Goal: Entertainment & Leisure: Browse casually

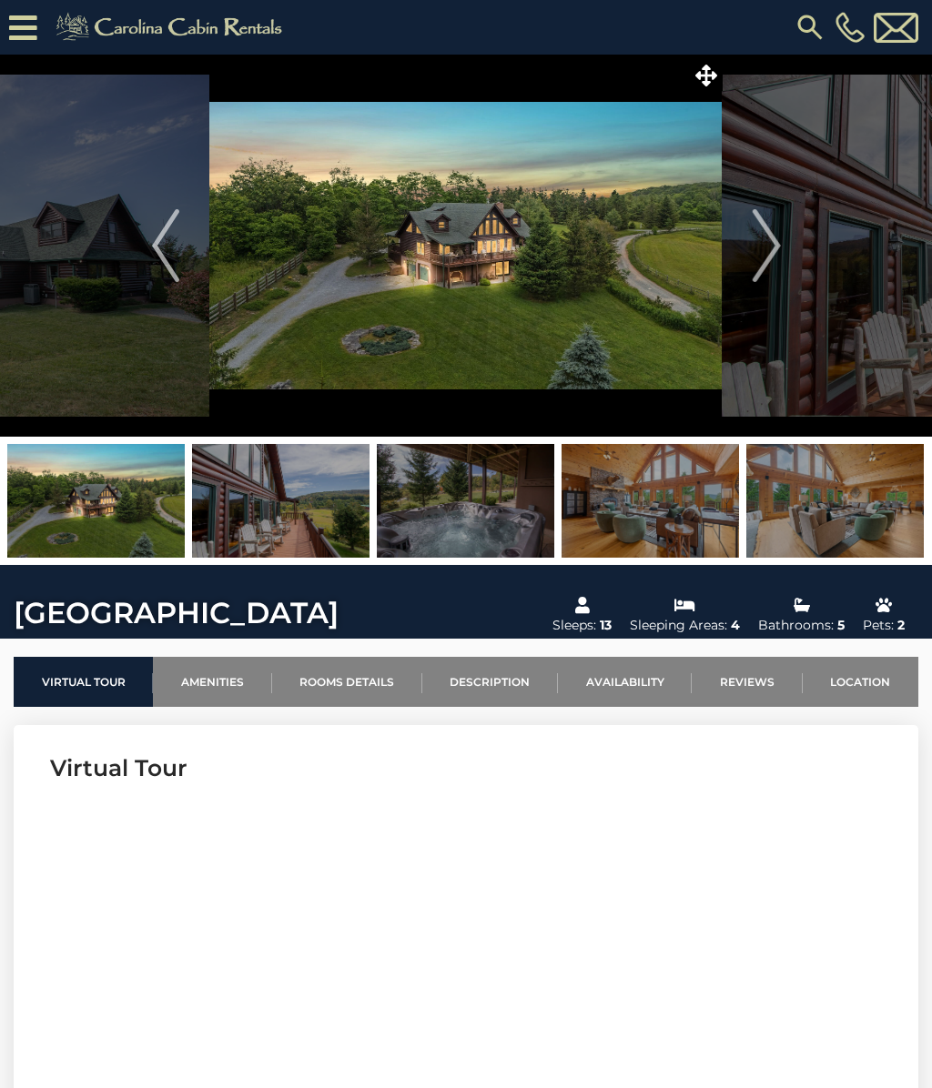
click at [782, 247] on button "Next" at bounding box center [766, 246] width 88 height 382
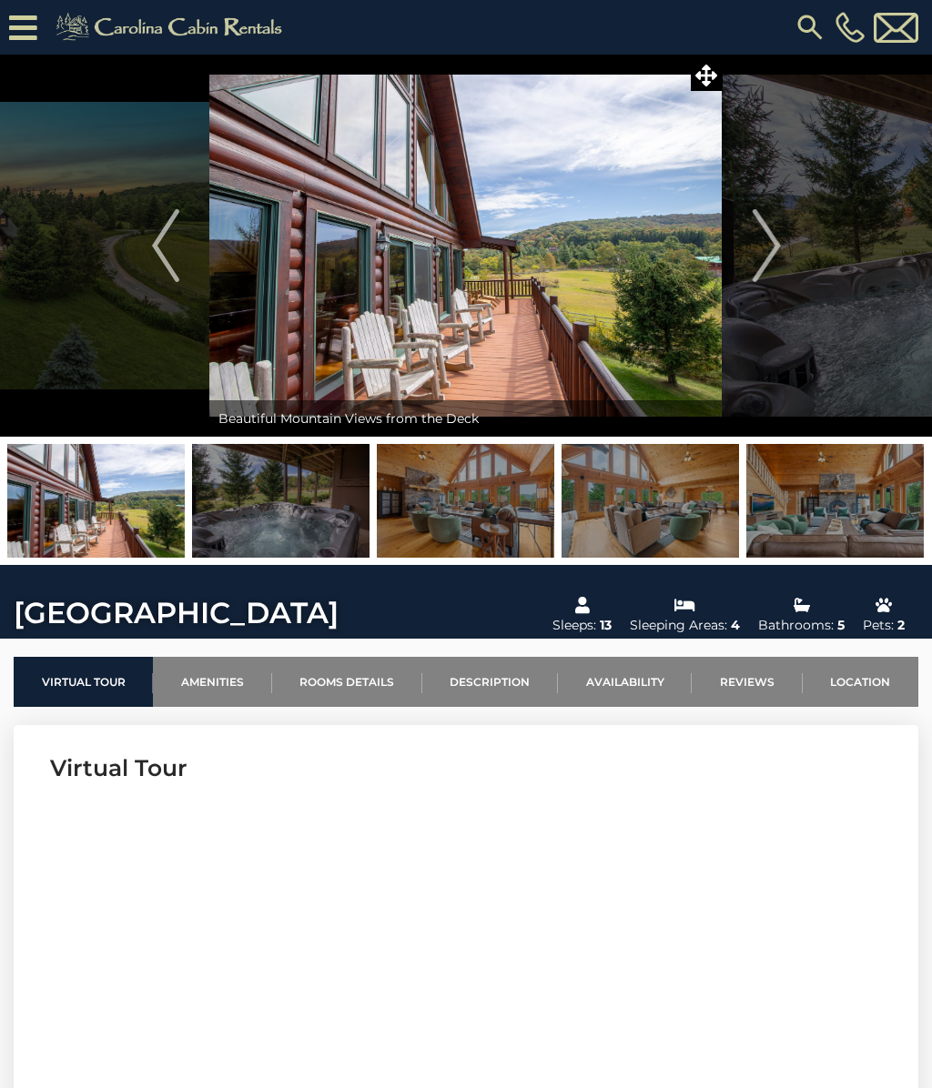
click at [782, 236] on button "Next" at bounding box center [766, 246] width 88 height 382
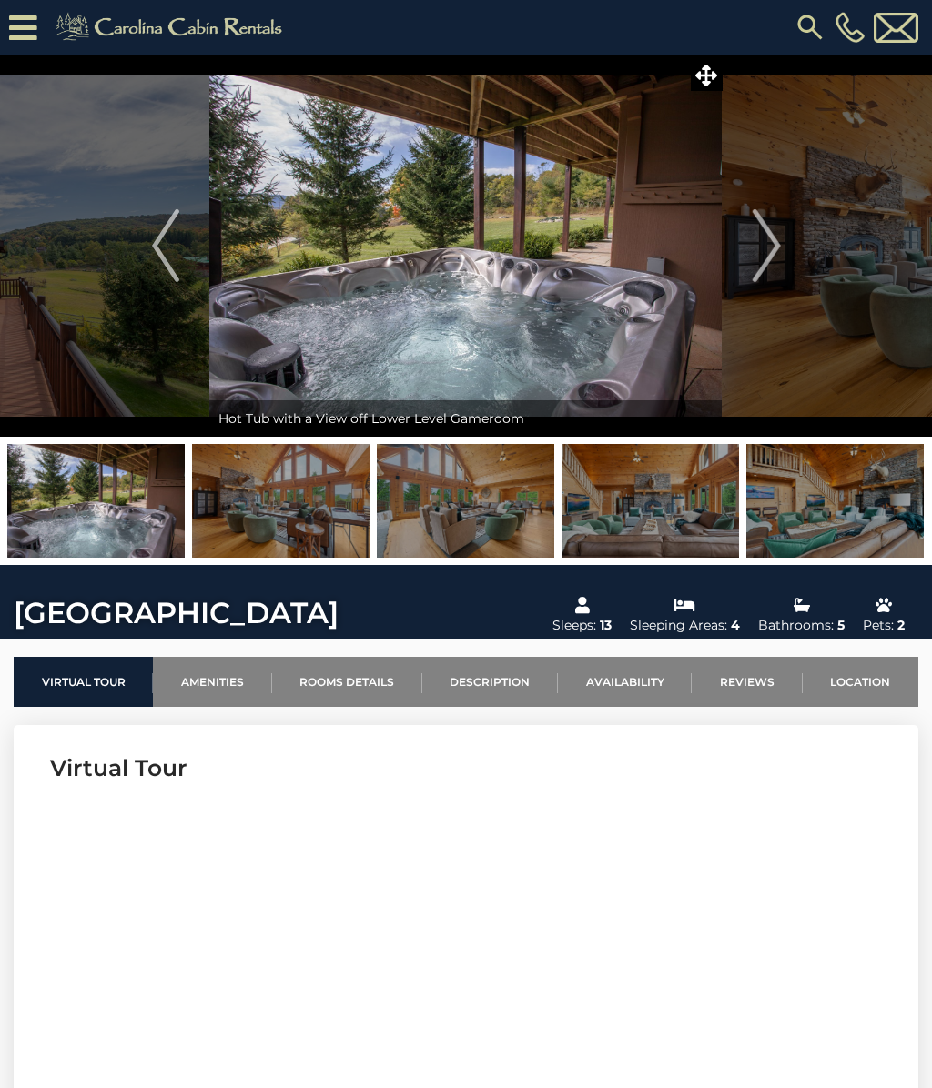
click at [773, 241] on img "Next" at bounding box center [765, 245] width 27 height 73
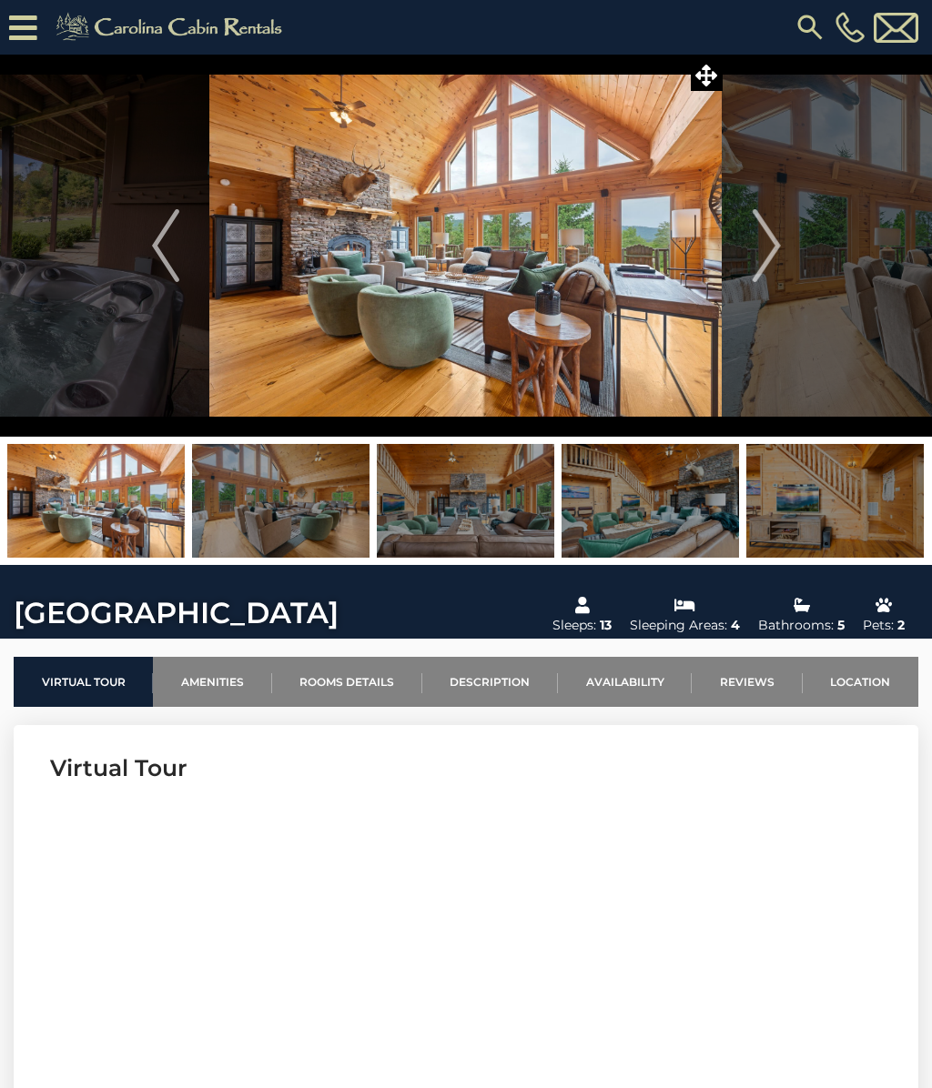
click at [779, 242] on img "Next" at bounding box center [765, 245] width 27 height 73
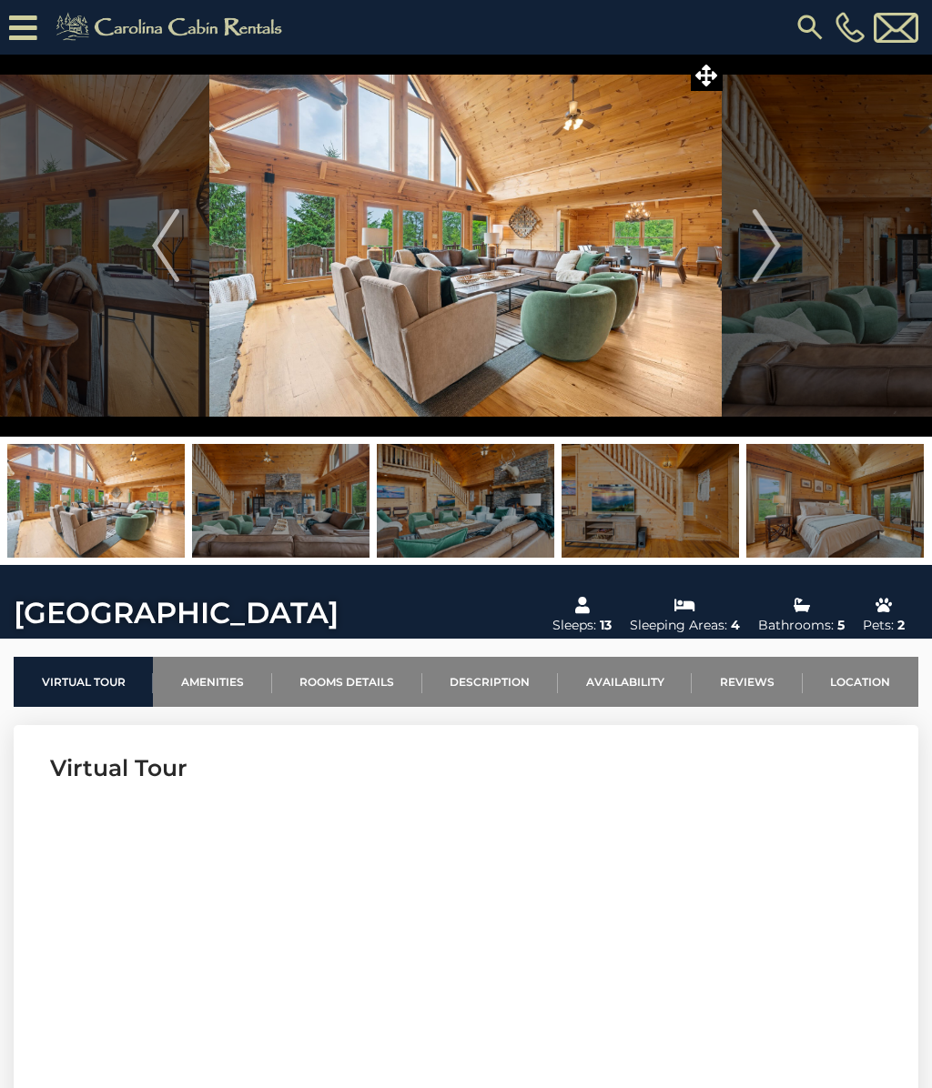
click at [781, 234] on button "Next" at bounding box center [766, 246] width 88 height 382
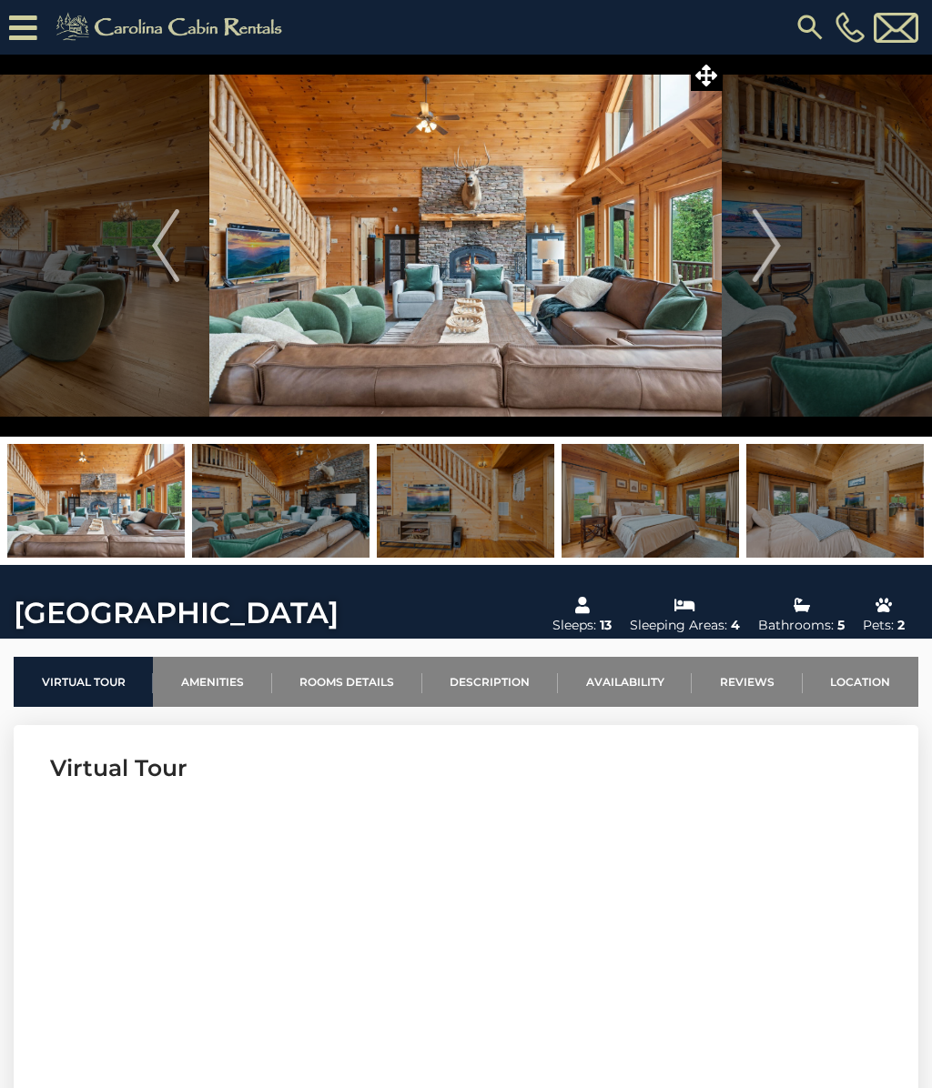
click at [769, 235] on img "Next" at bounding box center [765, 245] width 27 height 73
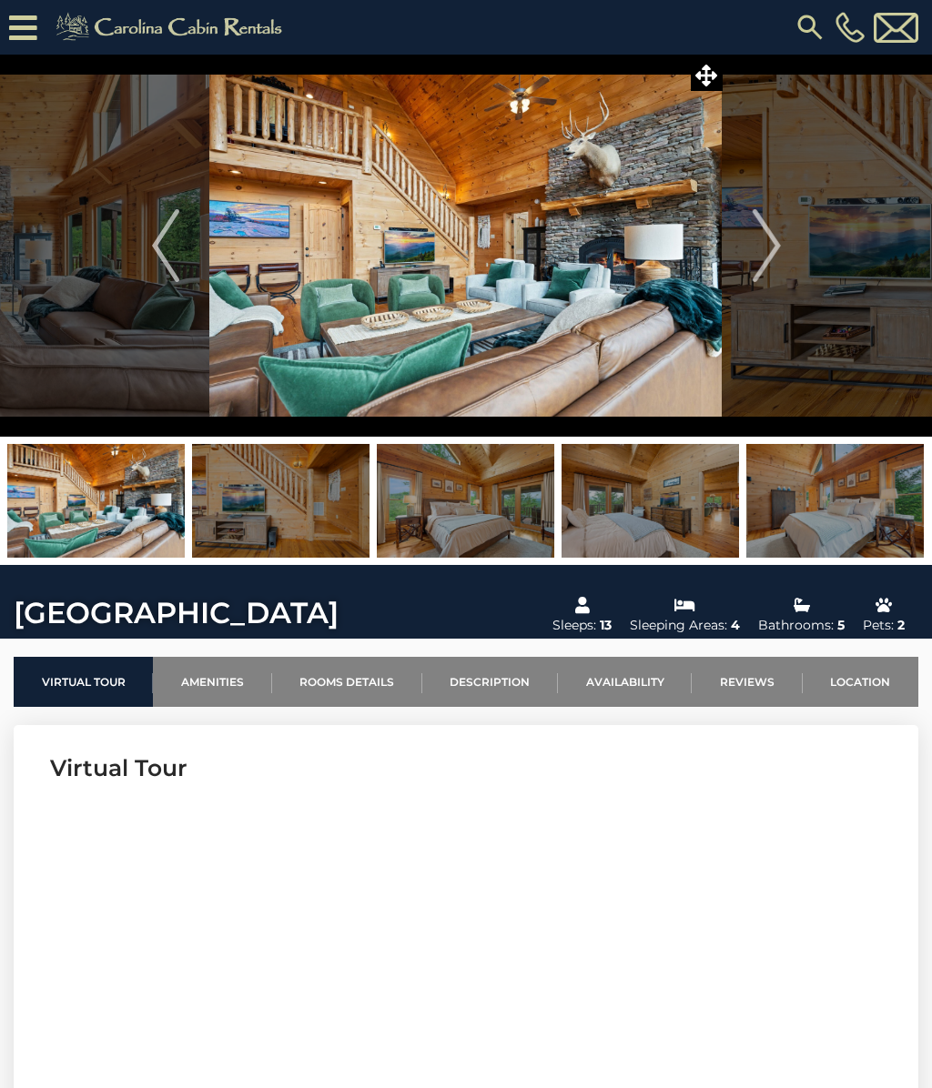
click at [772, 251] on img "Next" at bounding box center [765, 245] width 27 height 73
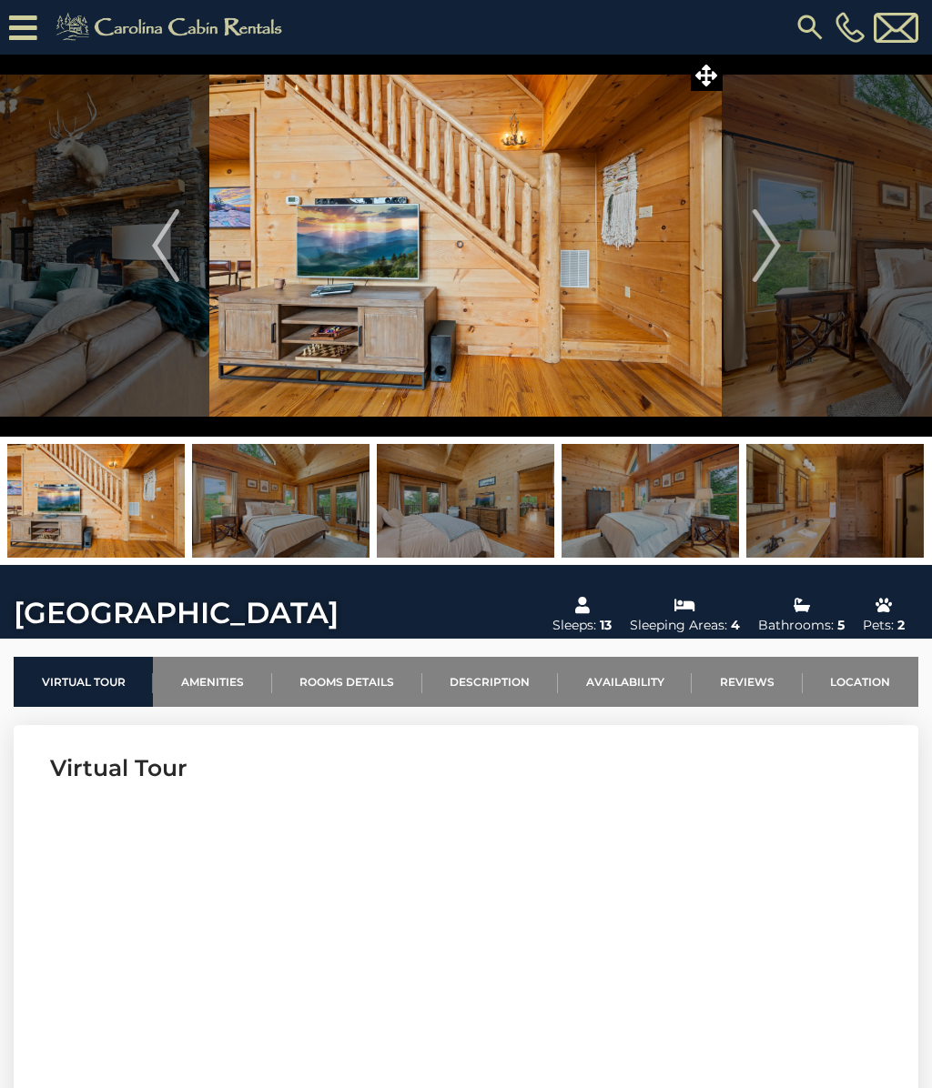
click at [768, 247] on img "Next" at bounding box center [765, 245] width 27 height 73
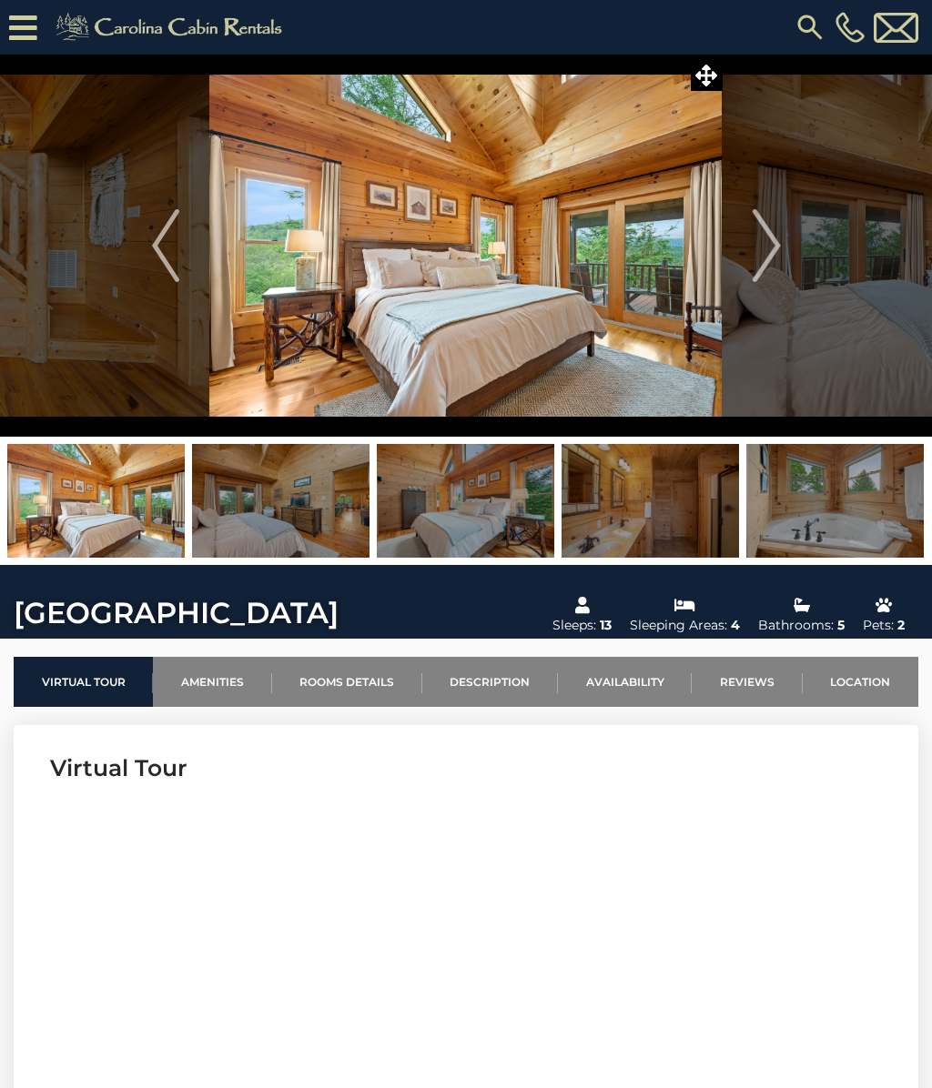
click at [779, 239] on img "Next" at bounding box center [765, 245] width 27 height 73
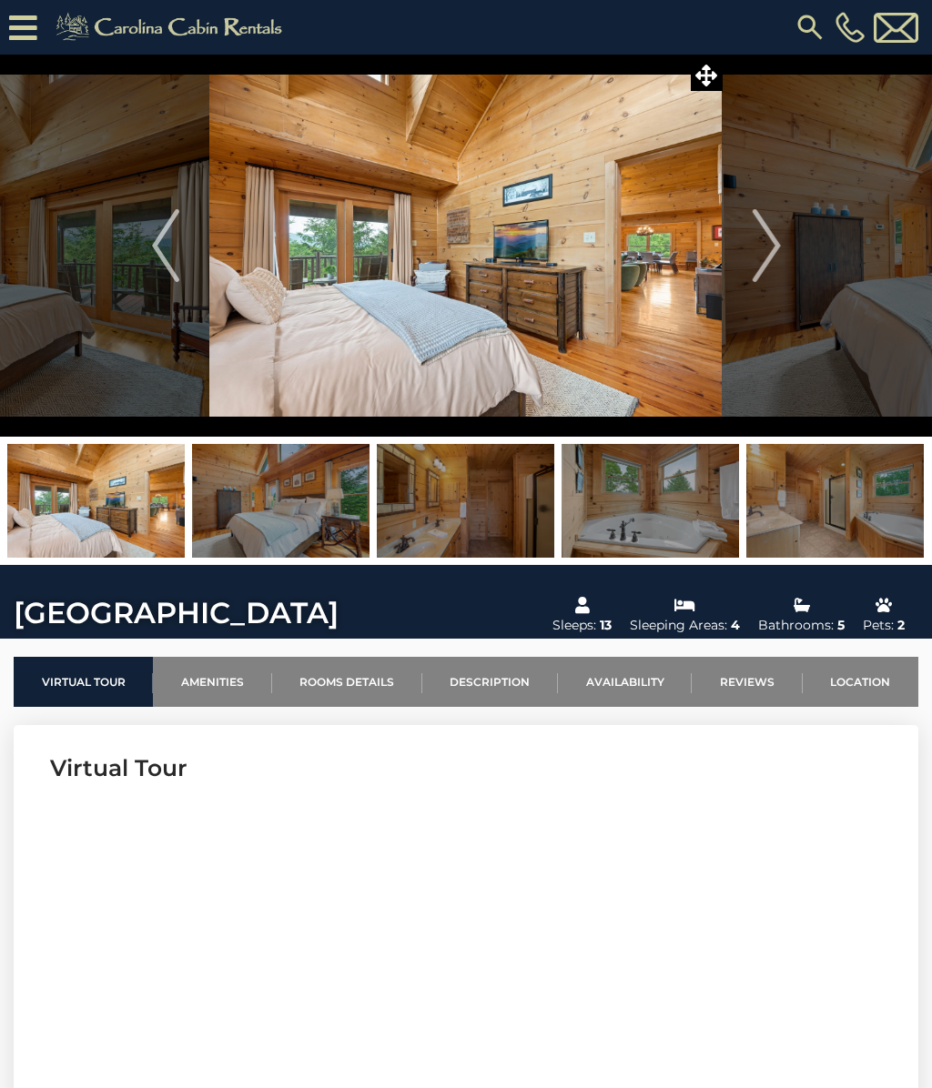
click at [770, 236] on img "Next" at bounding box center [765, 245] width 27 height 73
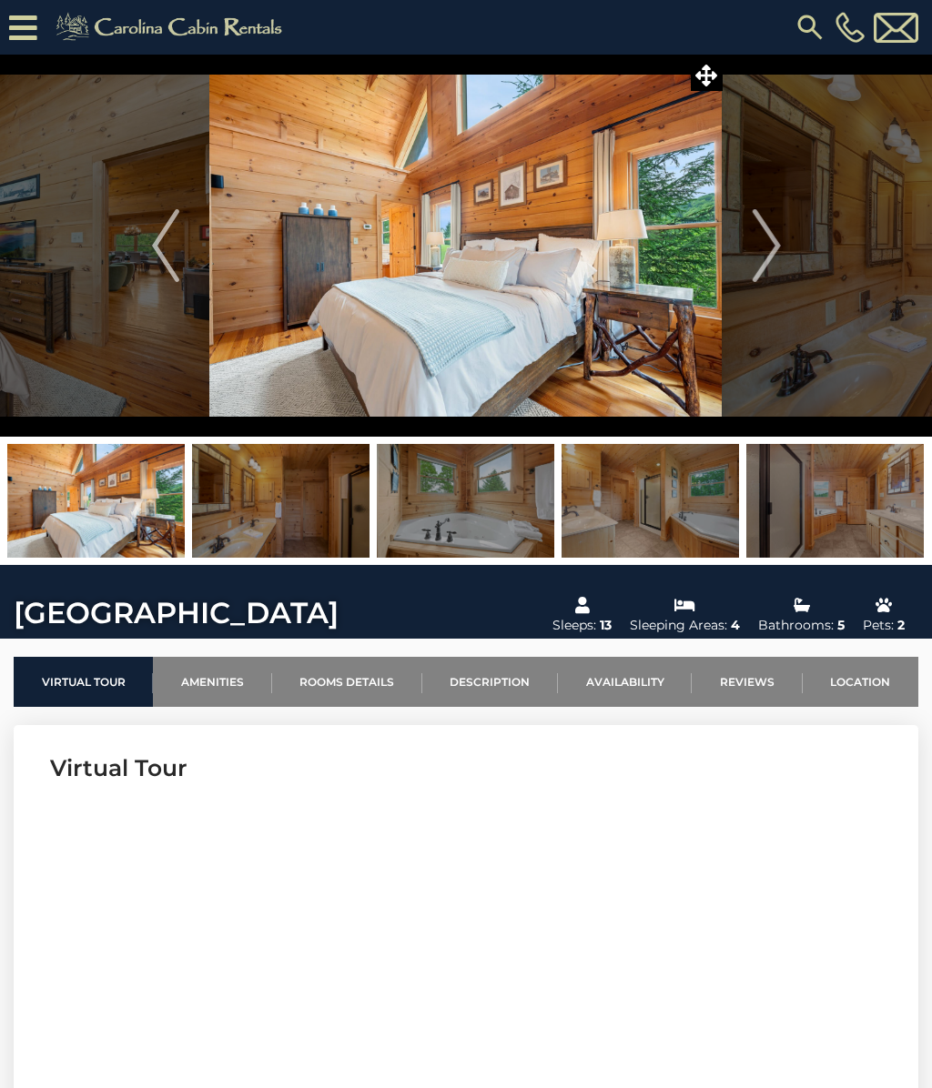
click at [775, 243] on img "Next" at bounding box center [765, 245] width 27 height 73
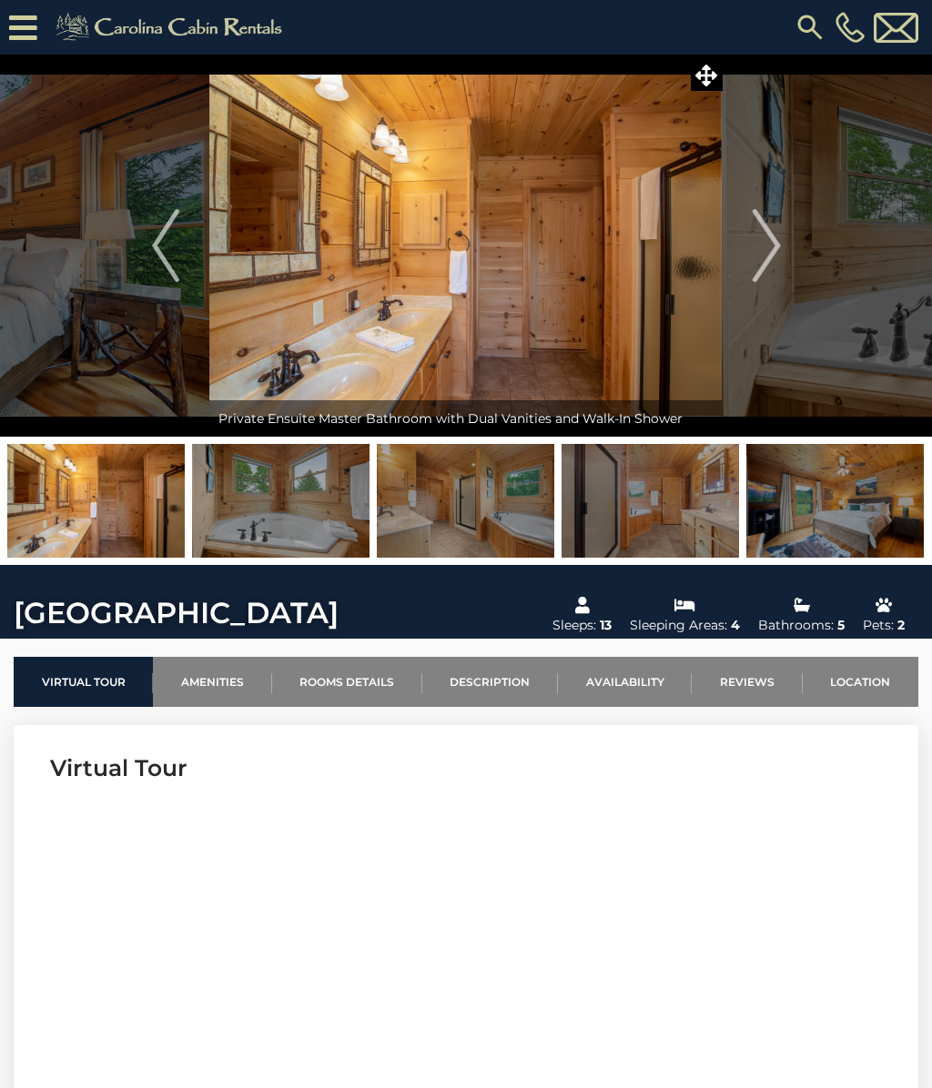
click at [773, 238] on img "Next" at bounding box center [765, 245] width 27 height 73
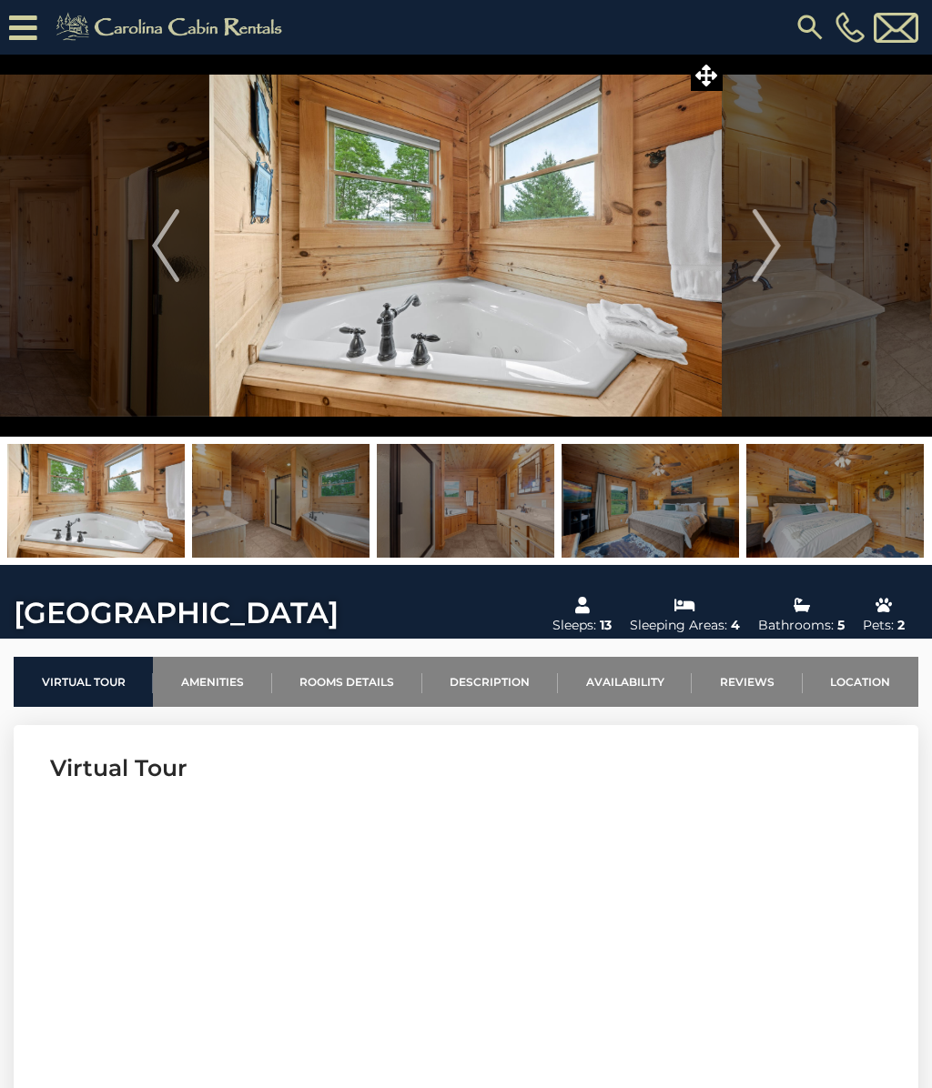
click at [773, 233] on img "Next" at bounding box center [765, 245] width 27 height 73
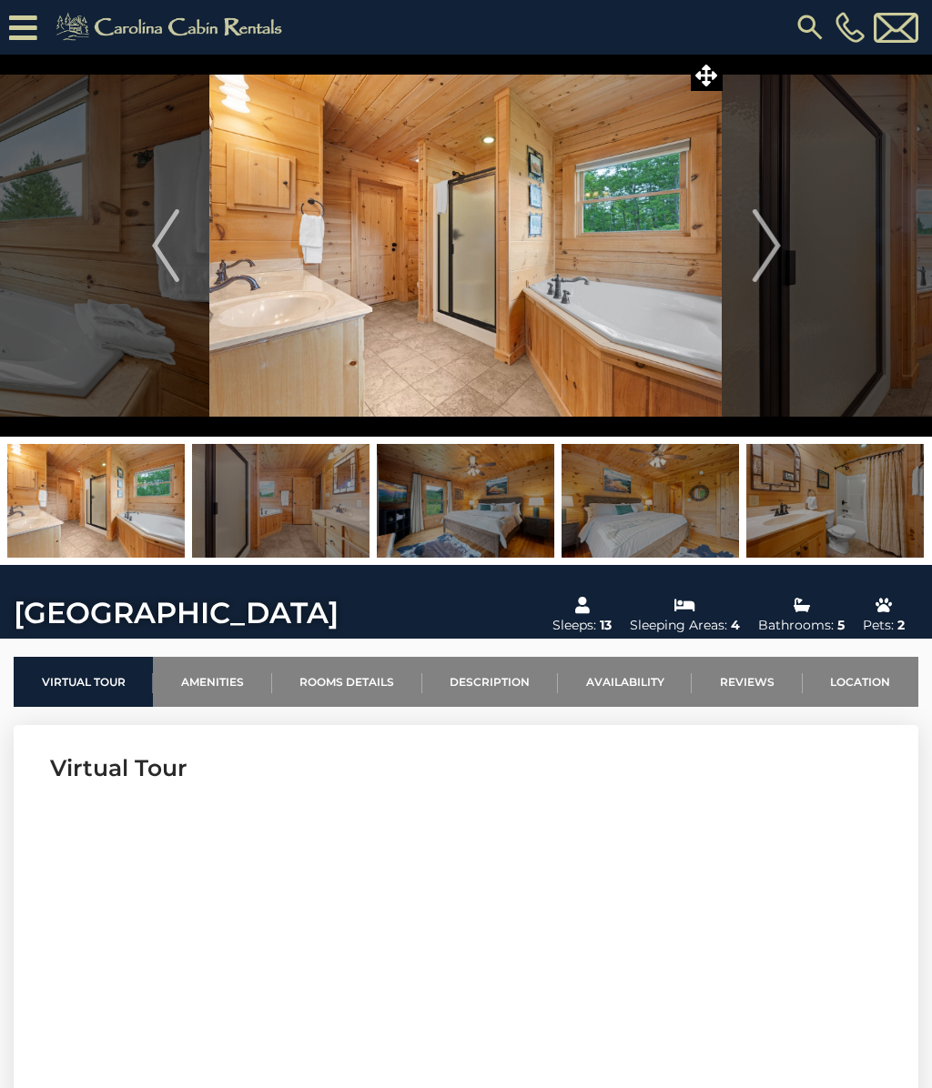
click at [780, 224] on img "Next" at bounding box center [765, 245] width 27 height 73
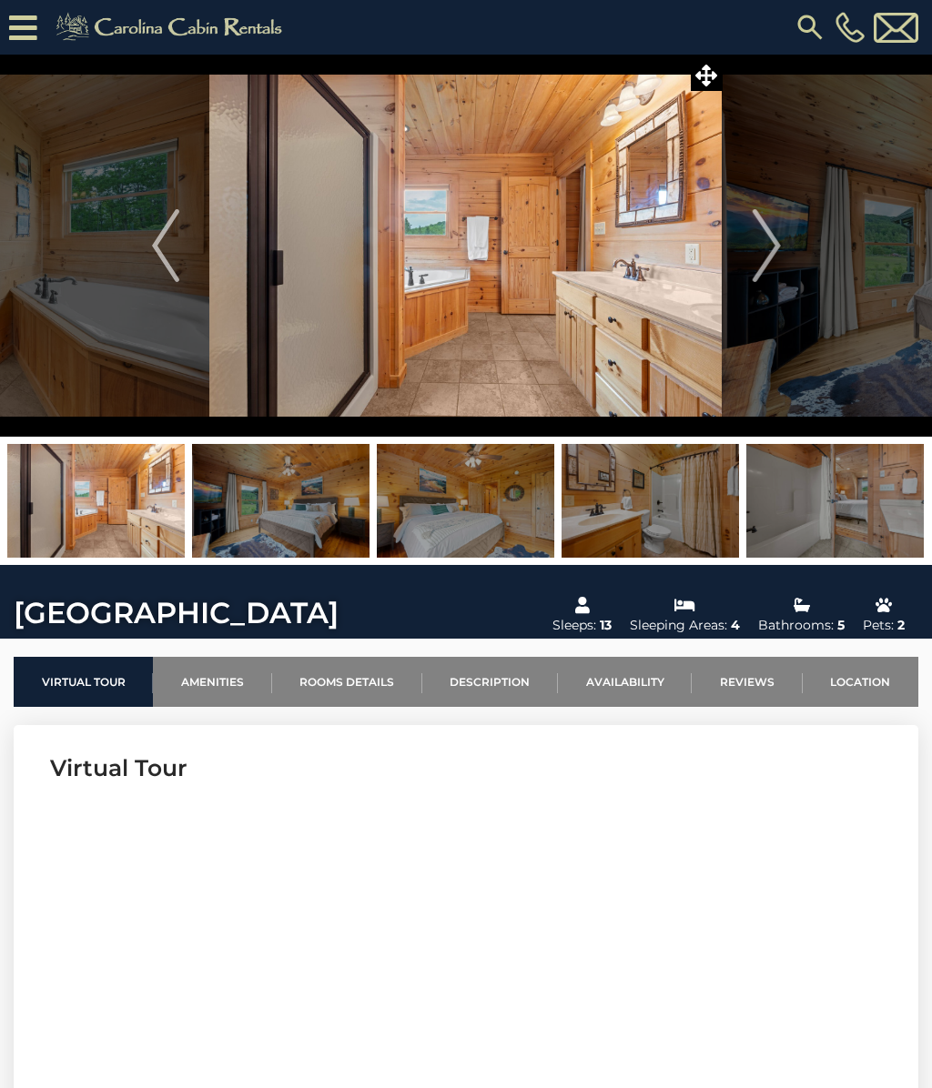
click at [788, 227] on button "Next" at bounding box center [766, 246] width 88 height 382
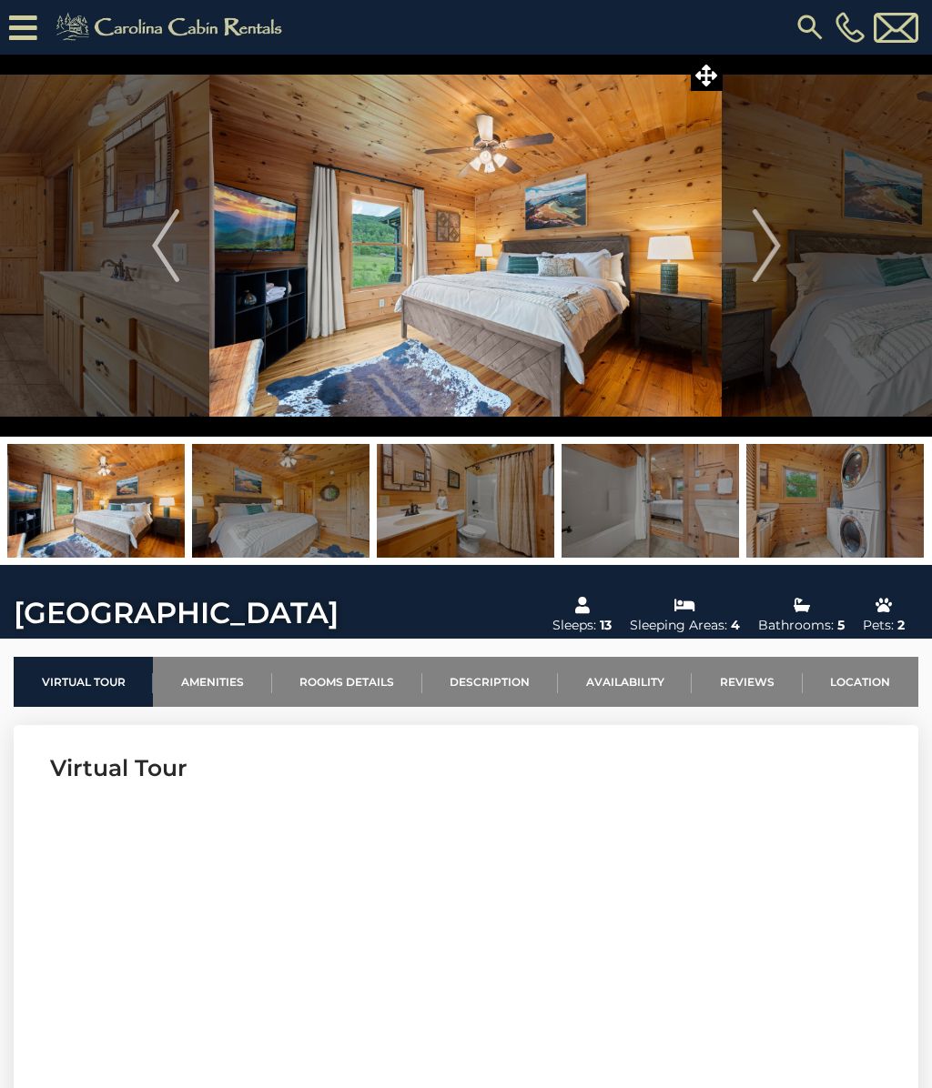
click at [786, 237] on button "Next" at bounding box center [766, 246] width 88 height 382
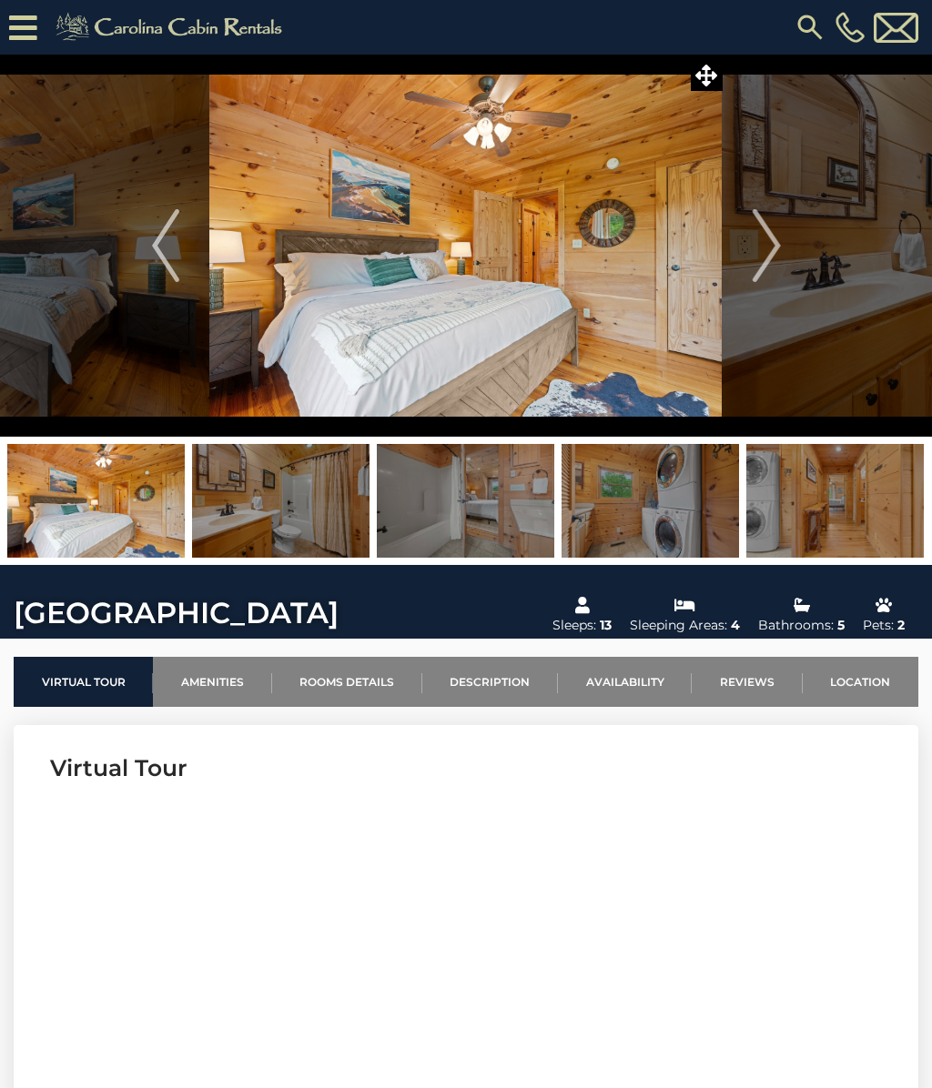
click at [781, 237] on button "Next" at bounding box center [766, 246] width 88 height 382
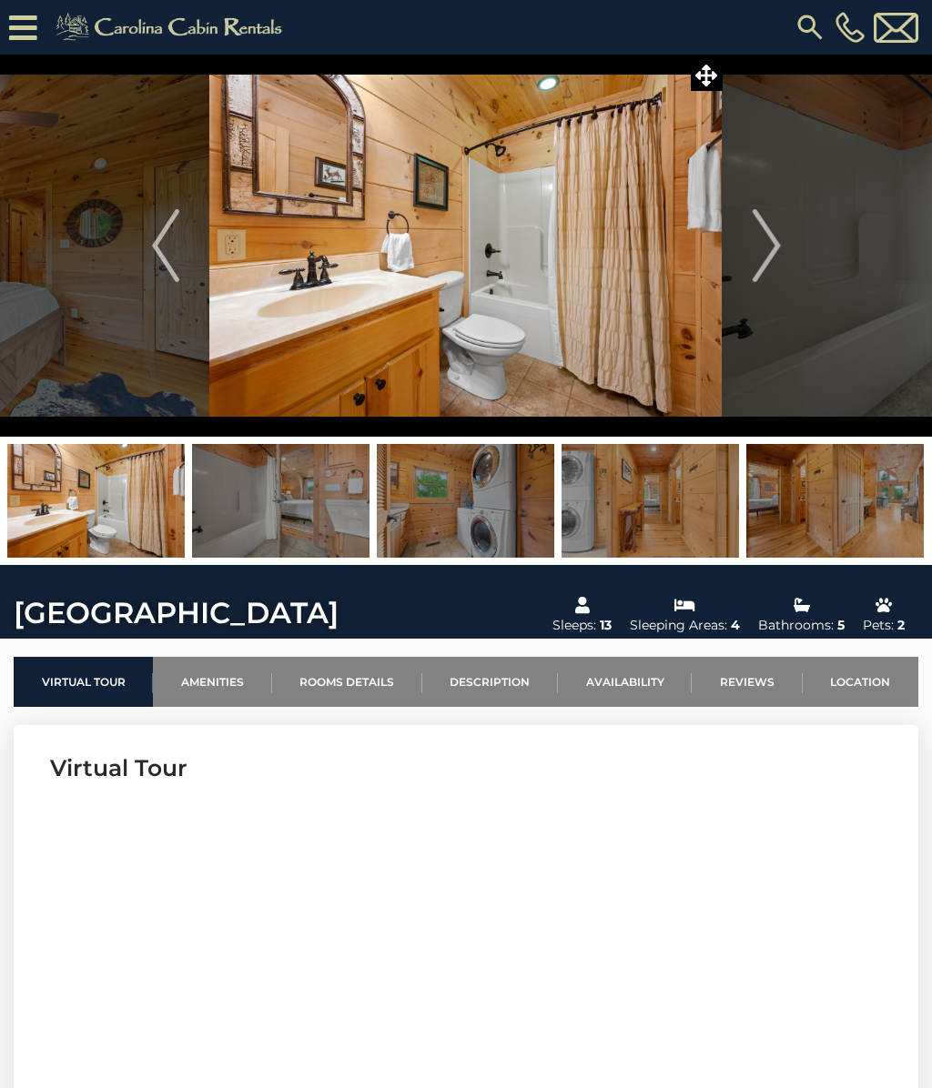
click at [775, 239] on img "Next" at bounding box center [765, 245] width 27 height 73
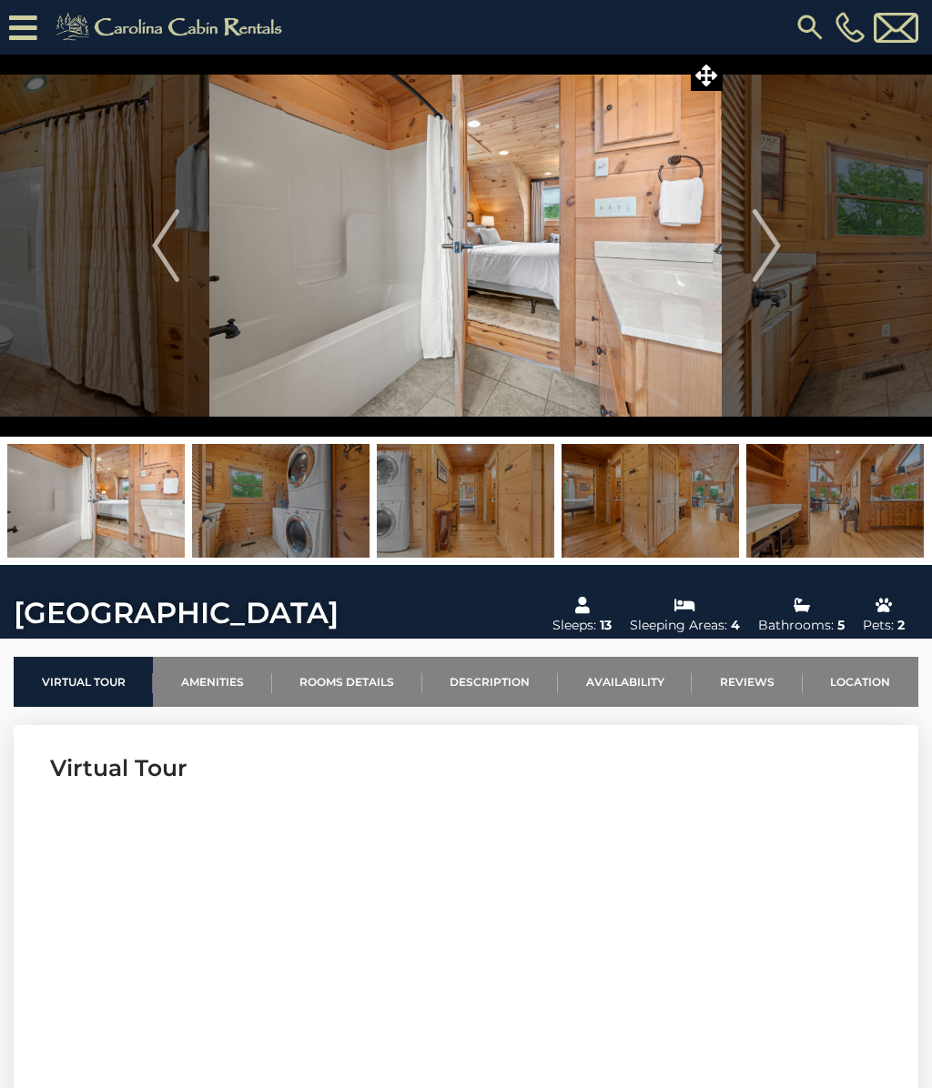
click at [775, 237] on img "Next" at bounding box center [765, 245] width 27 height 73
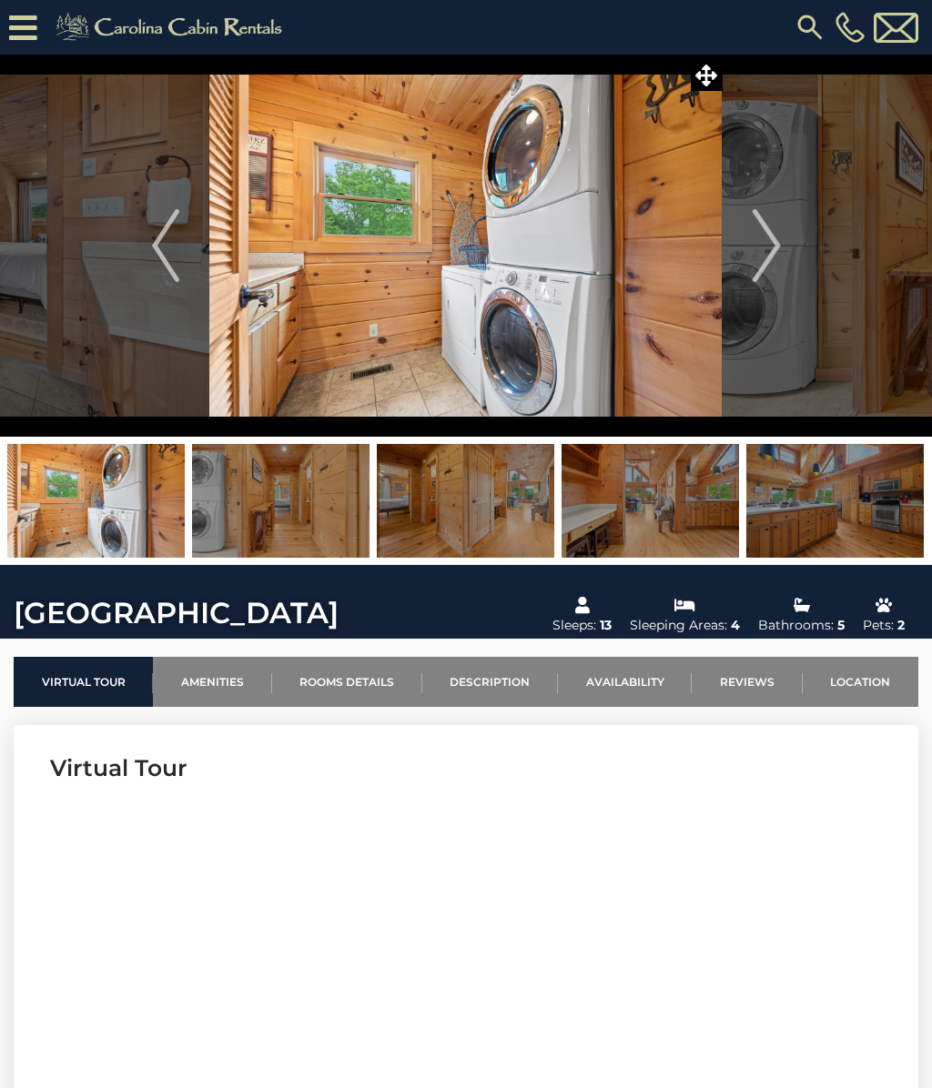
click at [776, 236] on img "Next" at bounding box center [765, 245] width 27 height 73
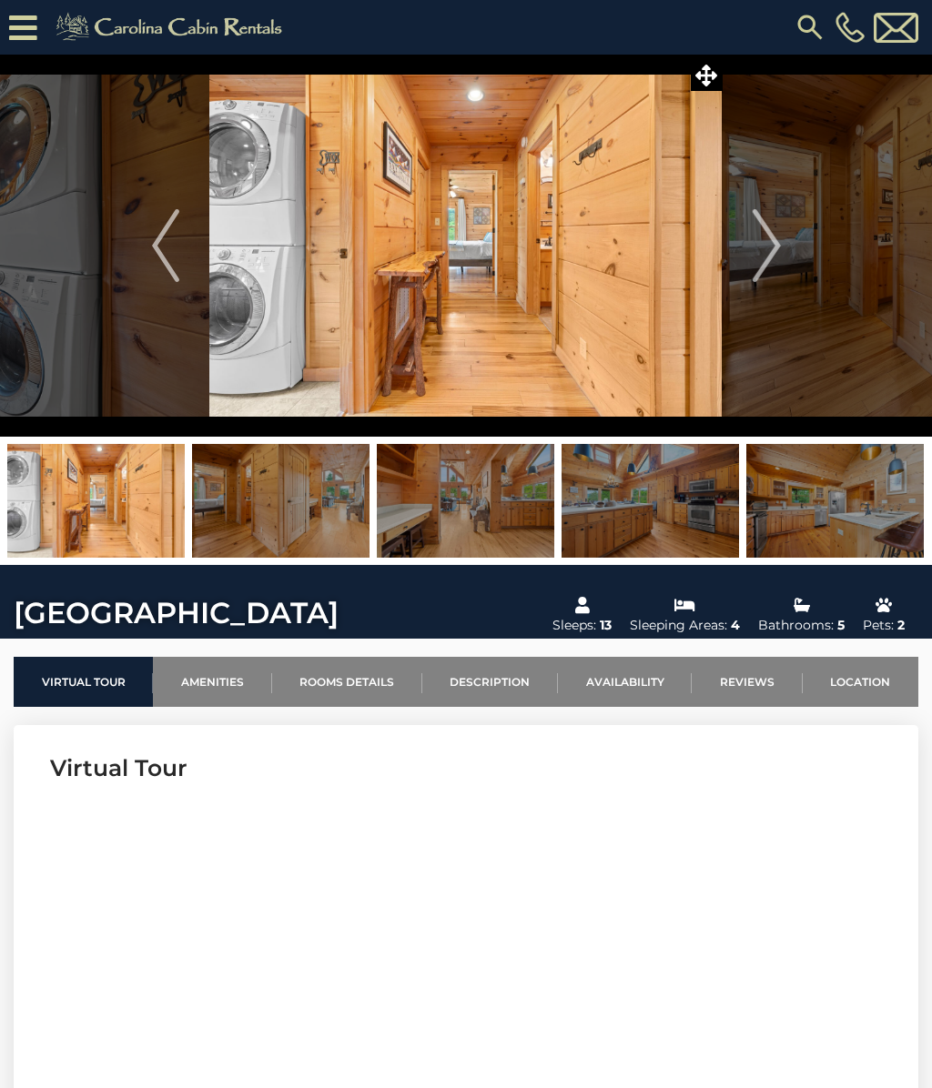
click at [774, 238] on img "Next" at bounding box center [765, 245] width 27 height 73
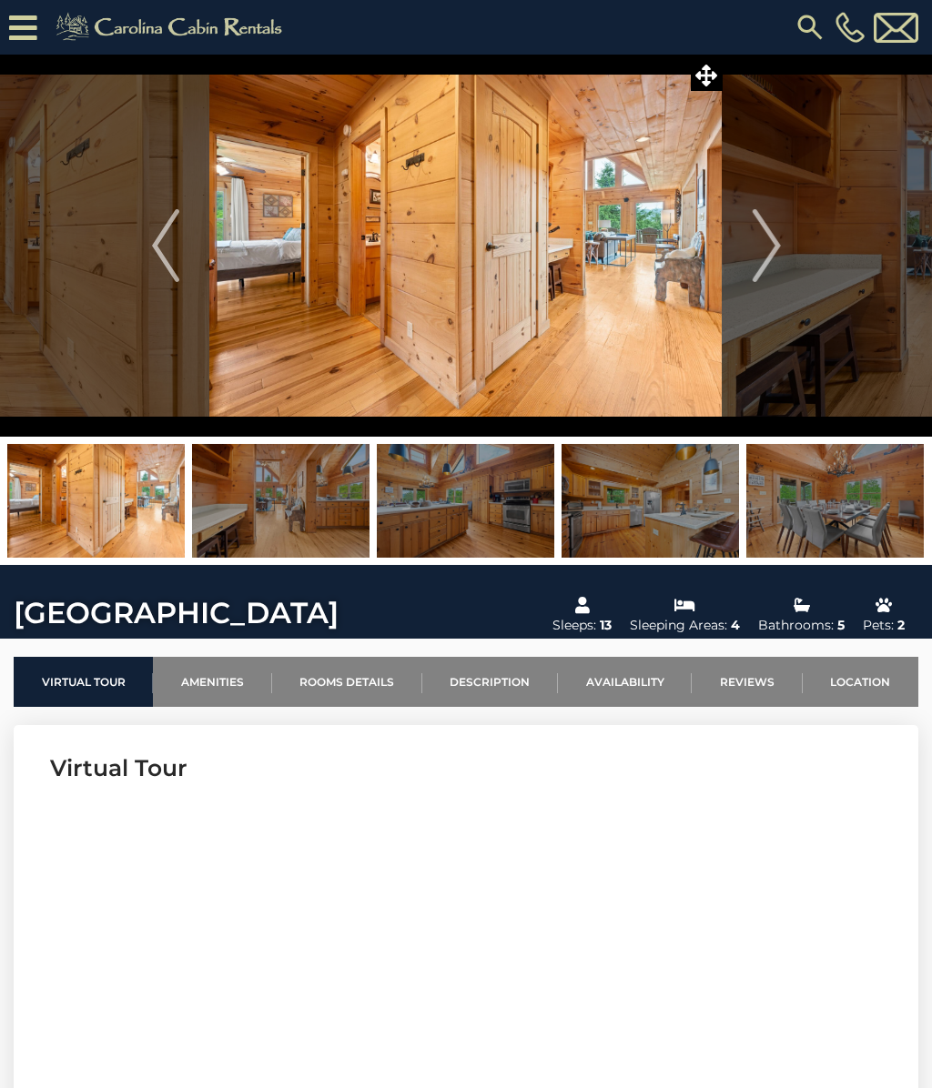
click at [769, 236] on img "Next" at bounding box center [765, 245] width 27 height 73
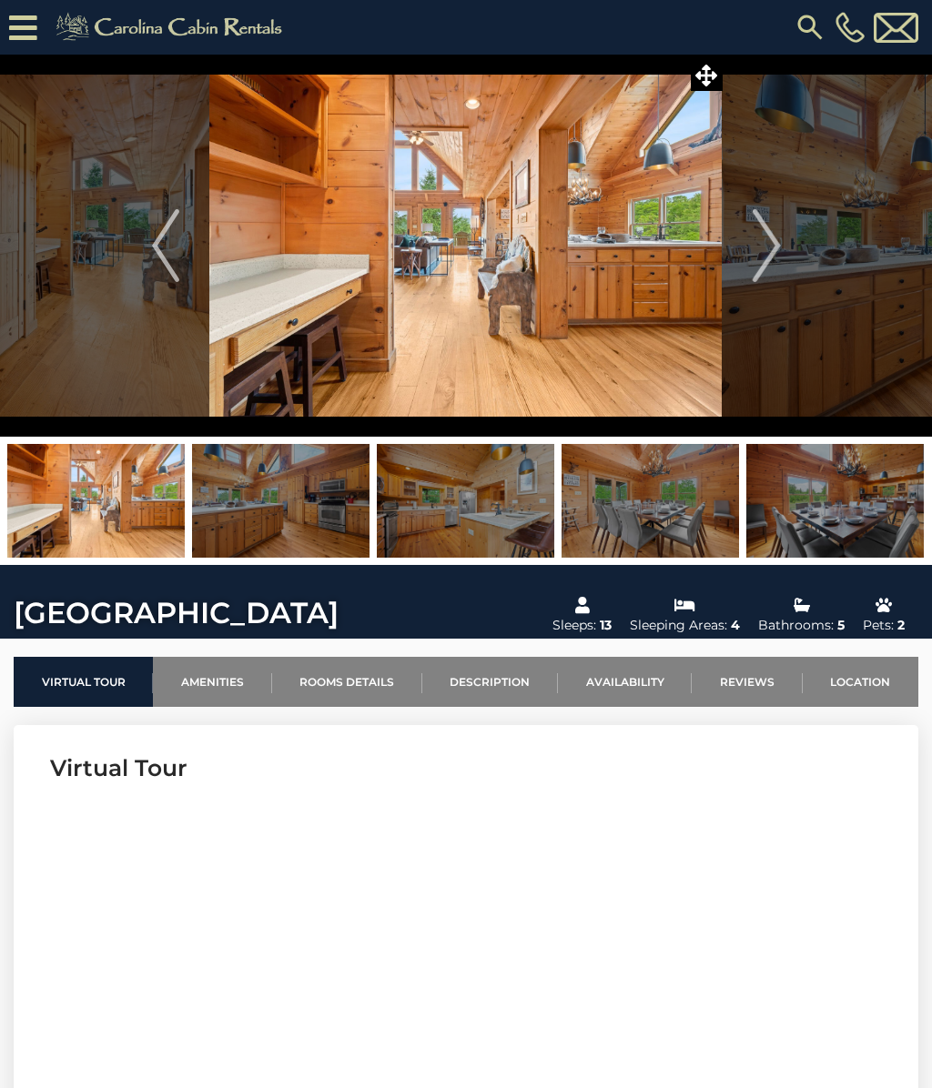
click at [782, 249] on button "Next" at bounding box center [766, 246] width 88 height 382
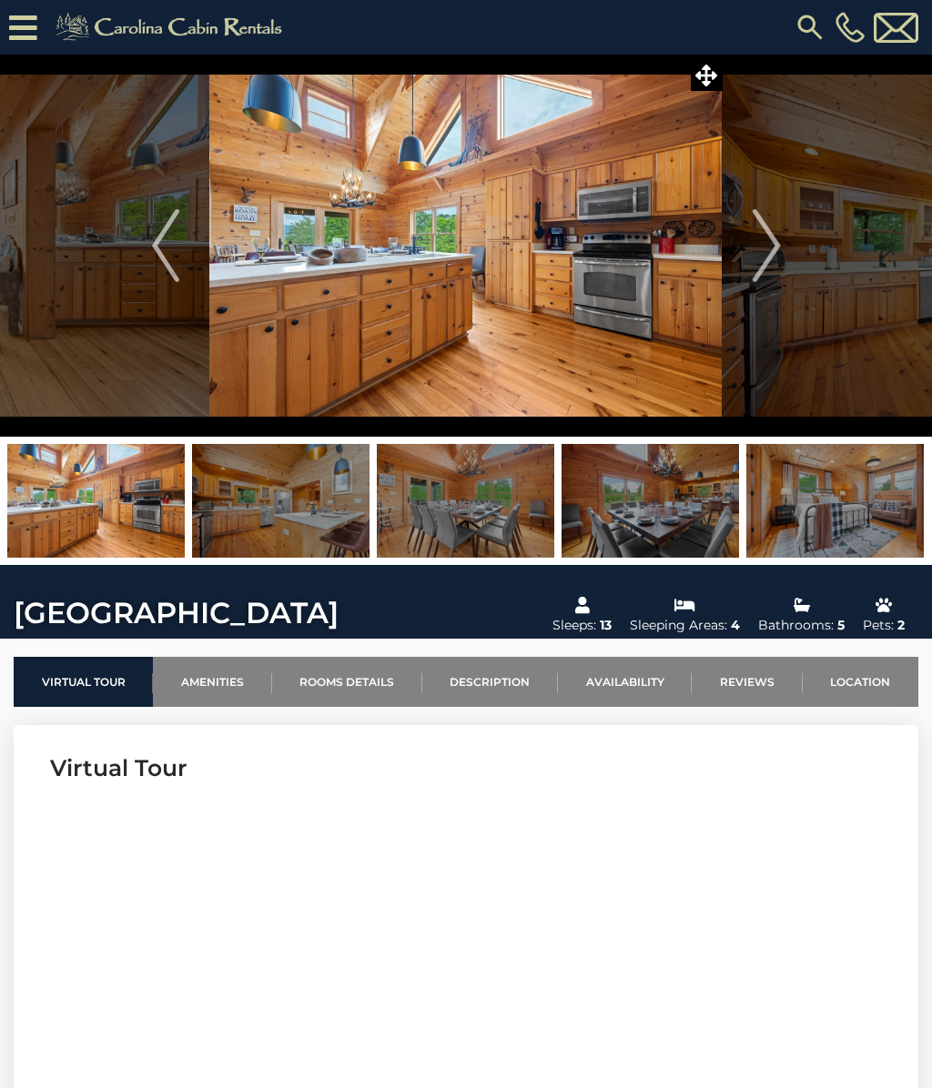
click at [785, 228] on button "Next" at bounding box center [766, 246] width 88 height 382
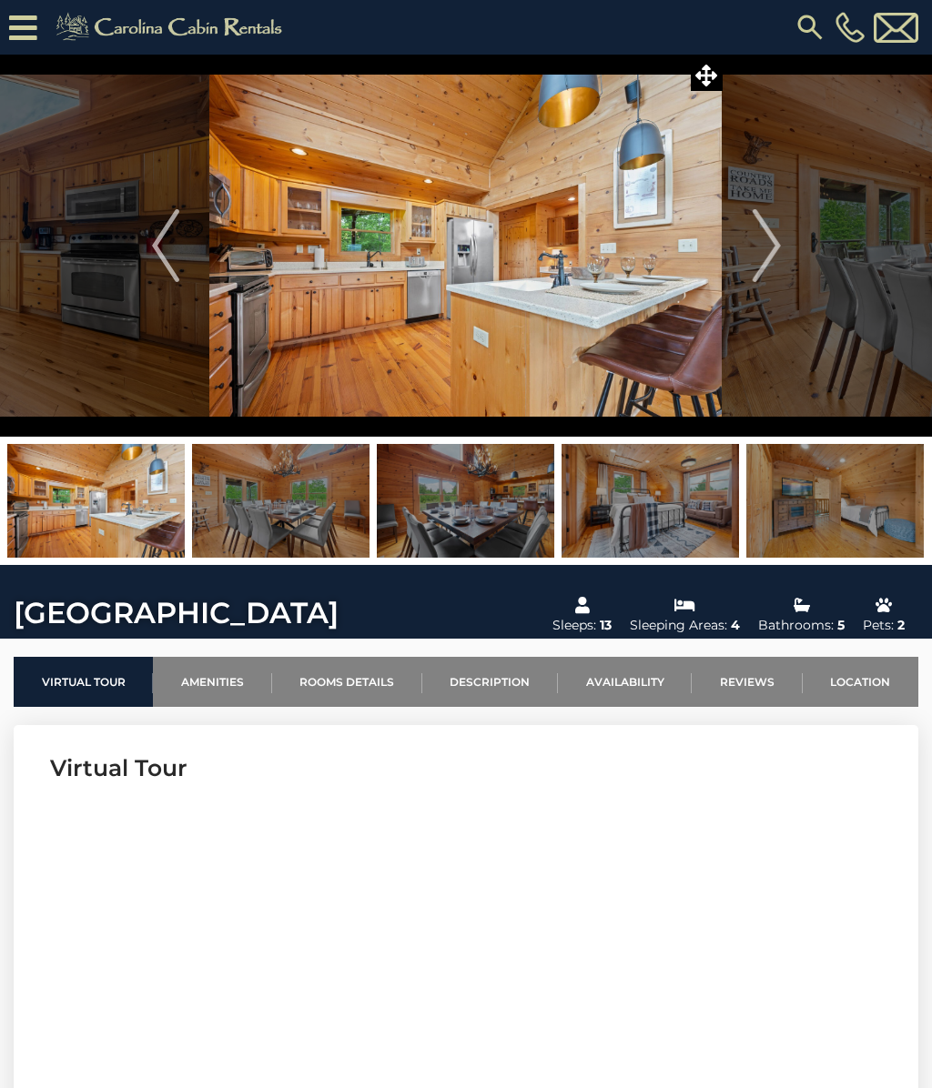
click at [790, 228] on button "Next" at bounding box center [766, 246] width 88 height 382
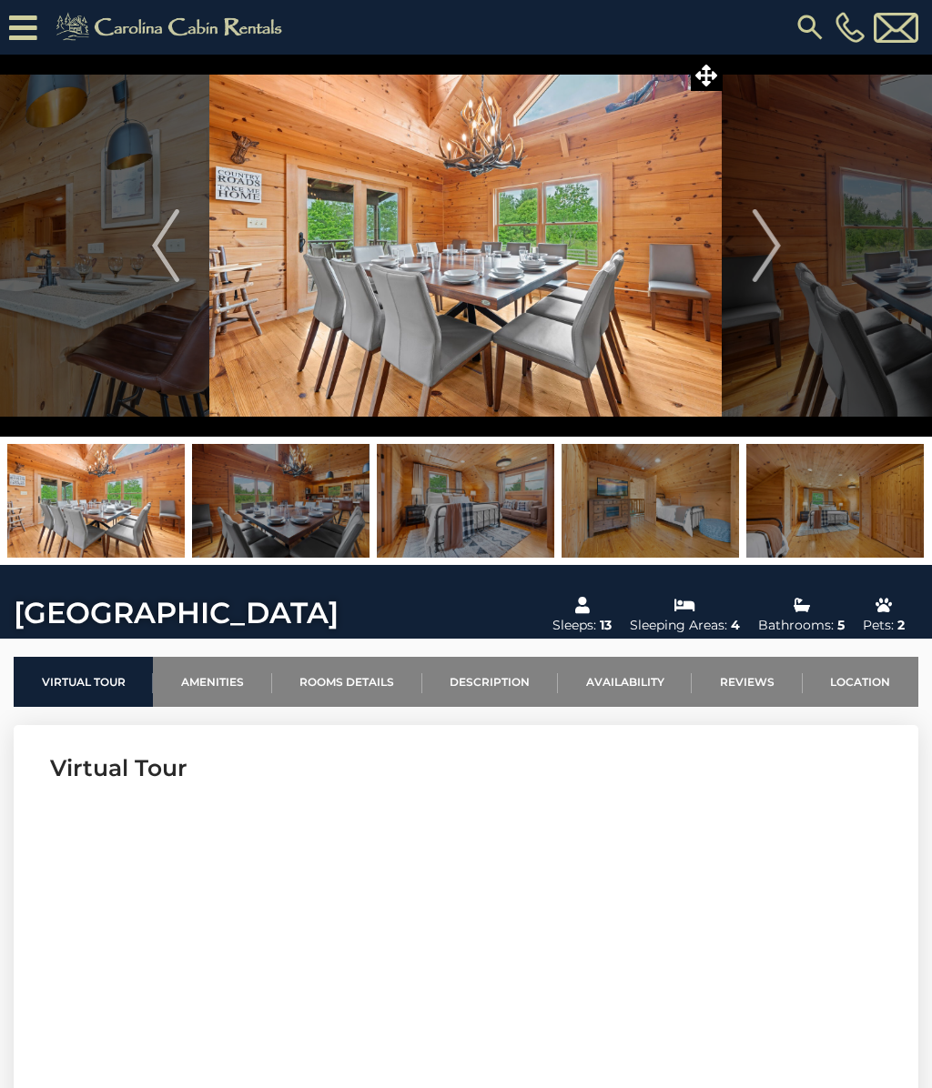
click at [782, 241] on button "Next" at bounding box center [766, 246] width 88 height 382
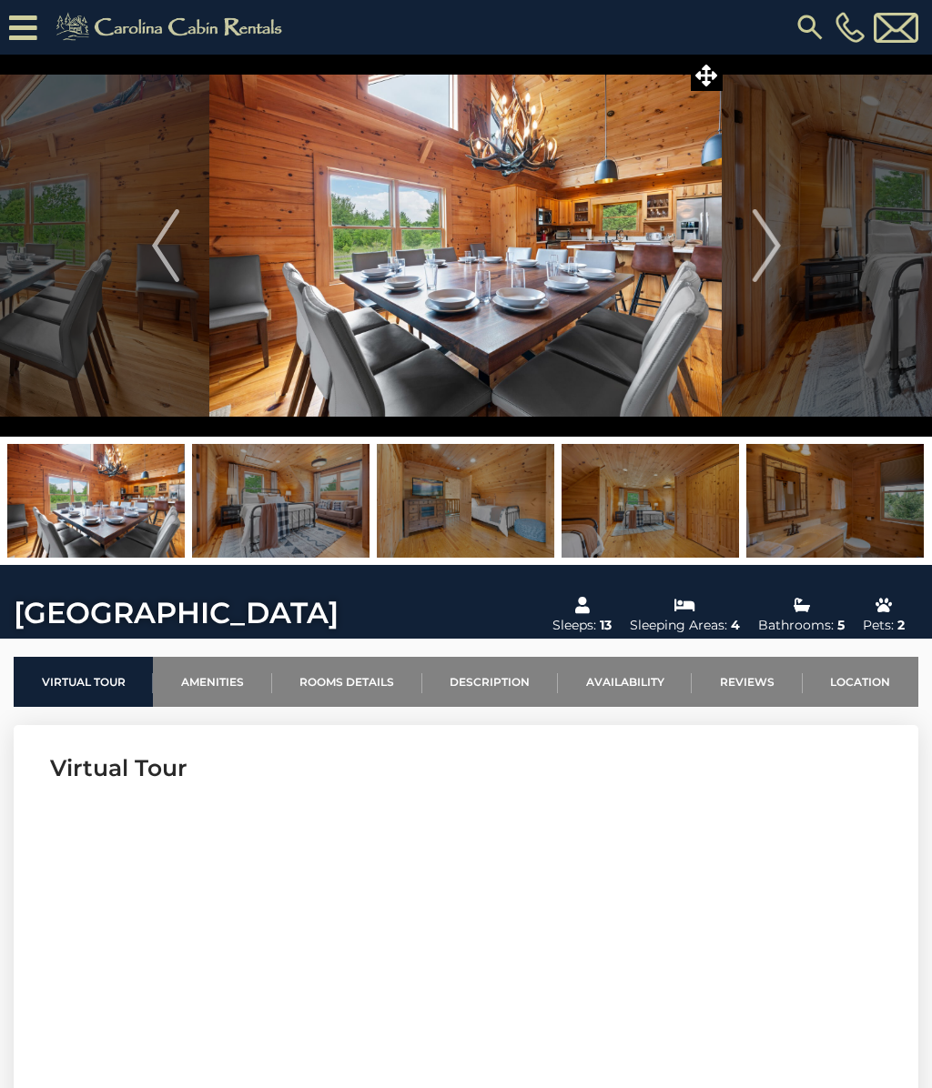
click at [780, 241] on img "Next" at bounding box center [765, 245] width 27 height 73
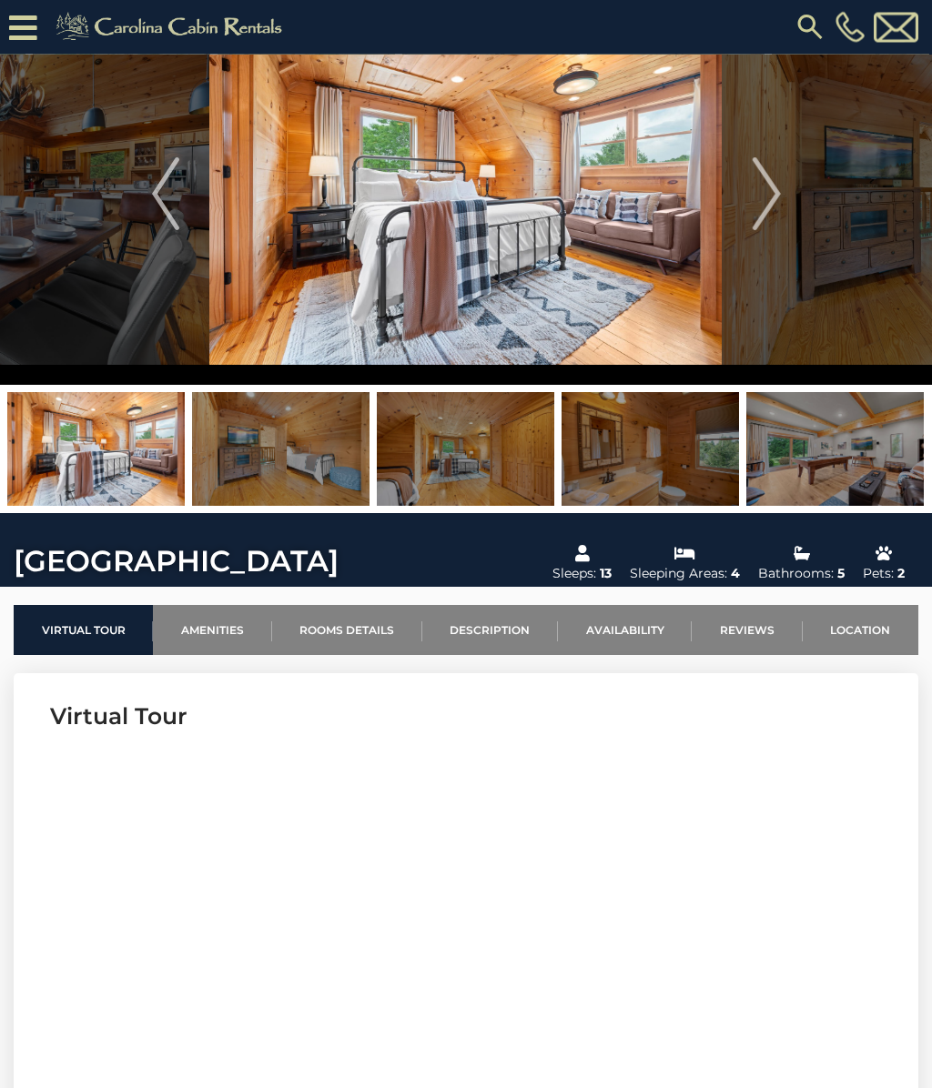
scroll to position [88, 0]
click at [771, 187] on img "Next" at bounding box center [765, 193] width 27 height 73
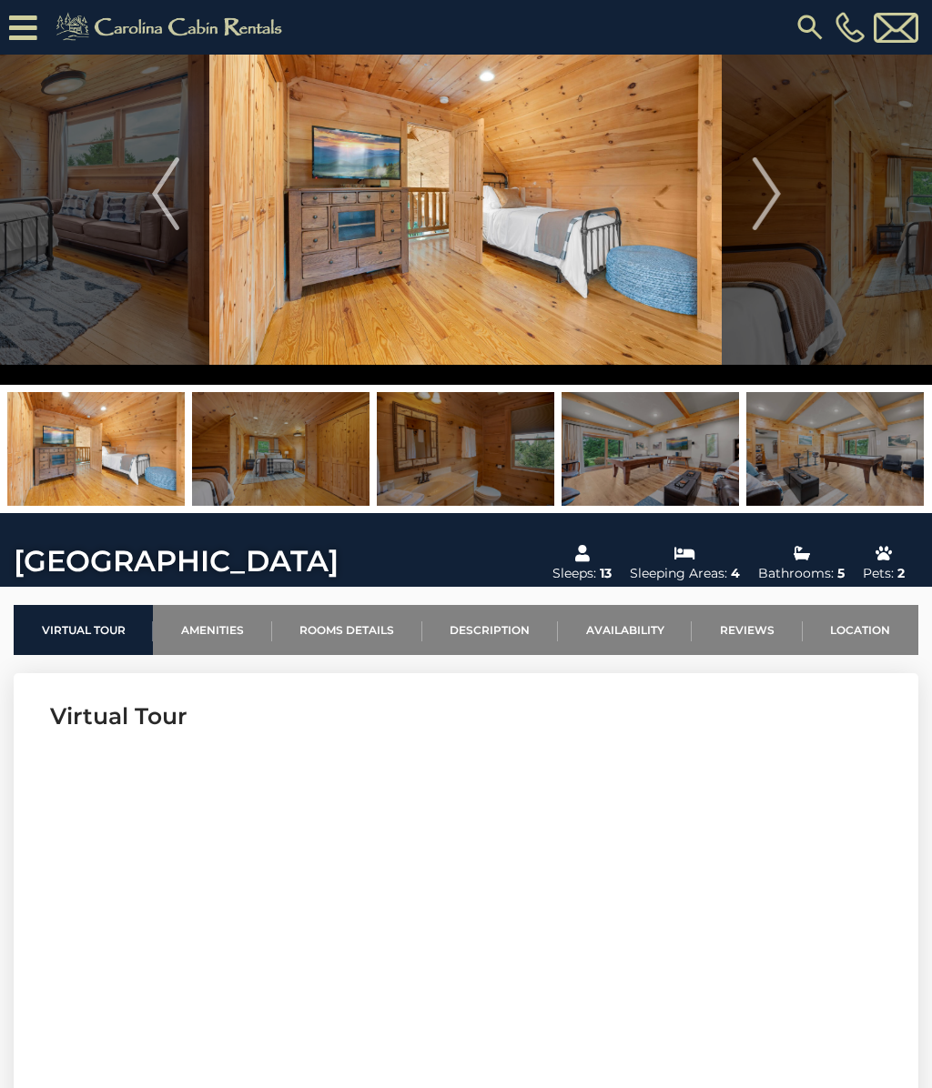
click at [774, 194] on img "Next" at bounding box center [765, 193] width 27 height 73
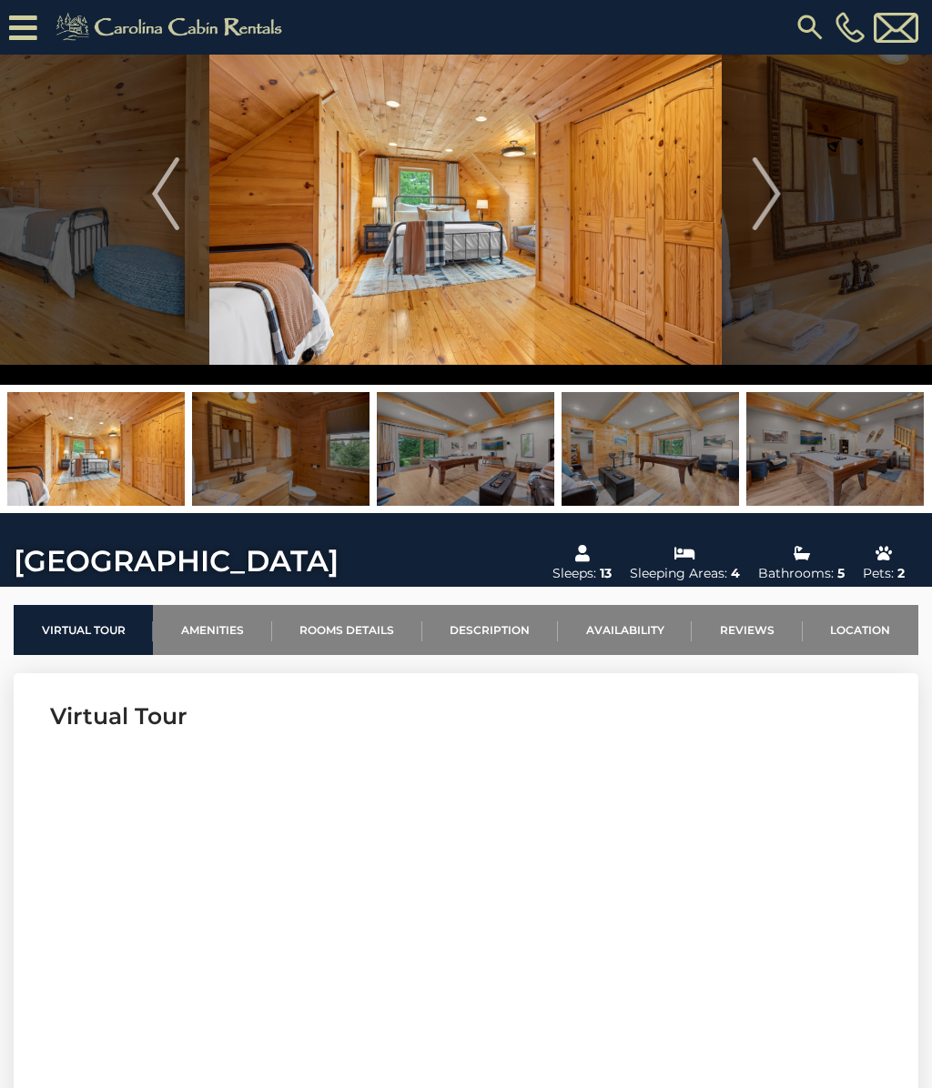
click at [764, 187] on img "Next" at bounding box center [765, 193] width 27 height 73
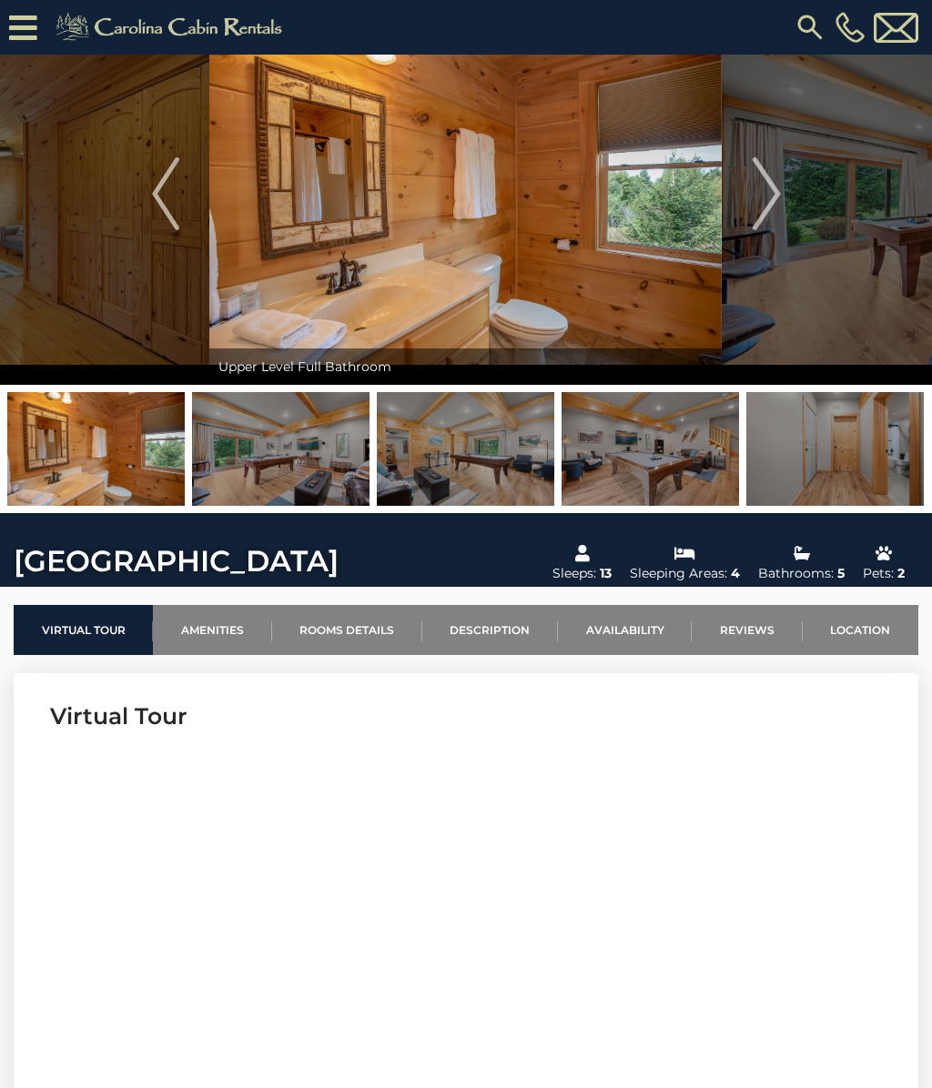
click at [772, 185] on img "Next" at bounding box center [765, 193] width 27 height 73
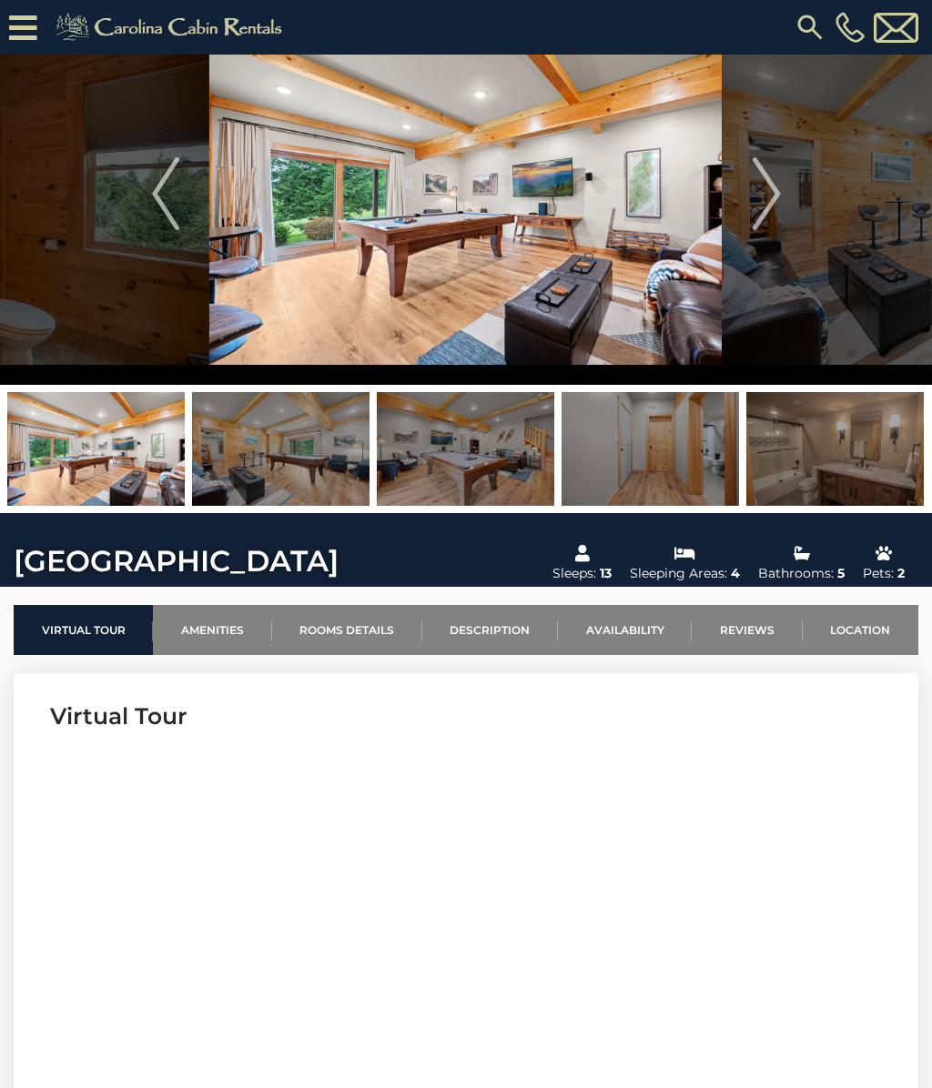
click at [777, 193] on img "Next" at bounding box center [765, 193] width 27 height 73
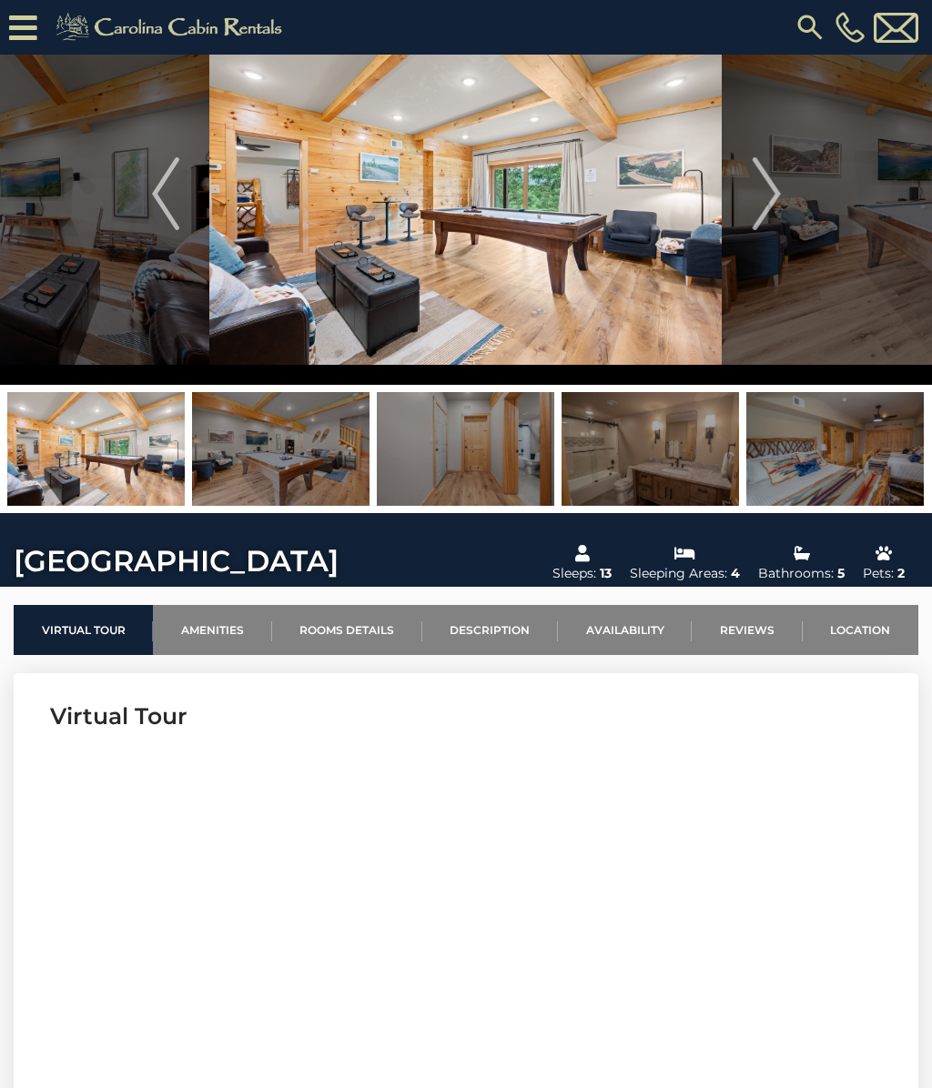
click at [786, 187] on button "Next" at bounding box center [766, 194] width 88 height 382
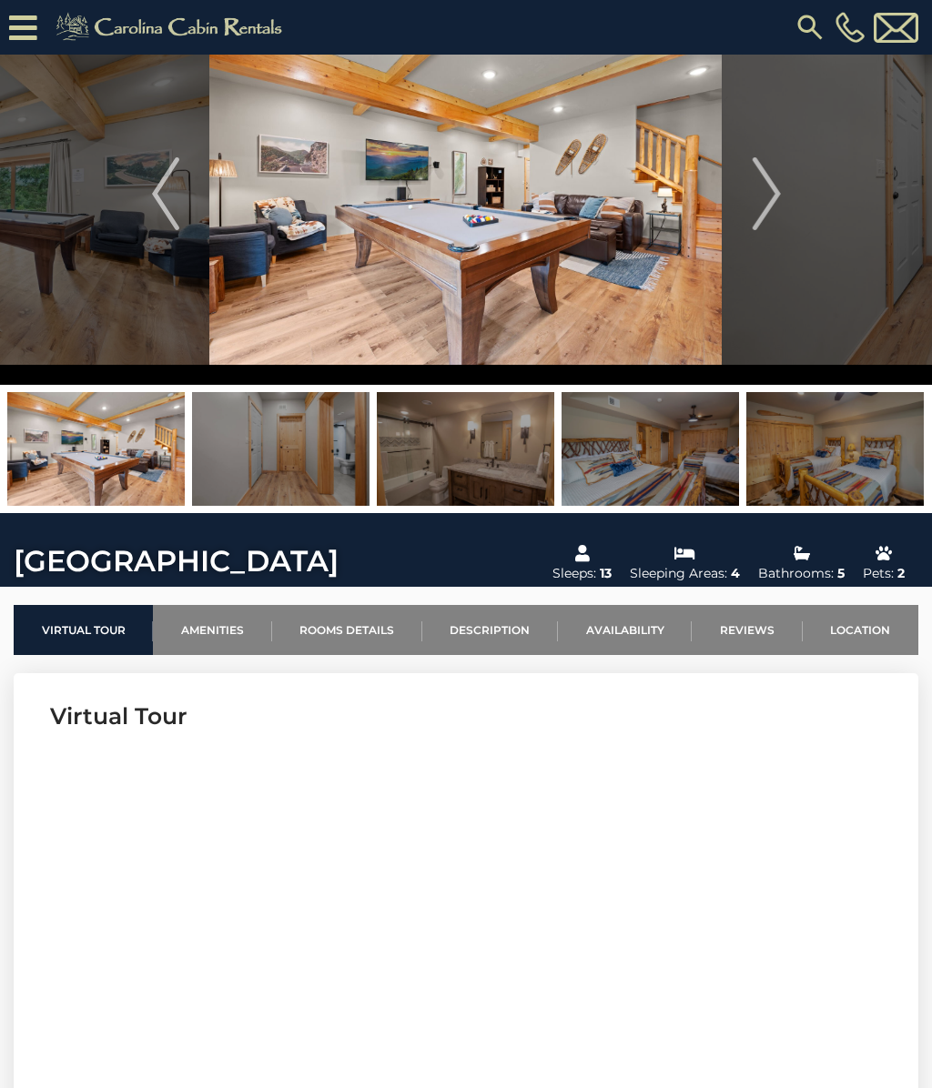
click at [786, 189] on button "Next" at bounding box center [766, 194] width 88 height 382
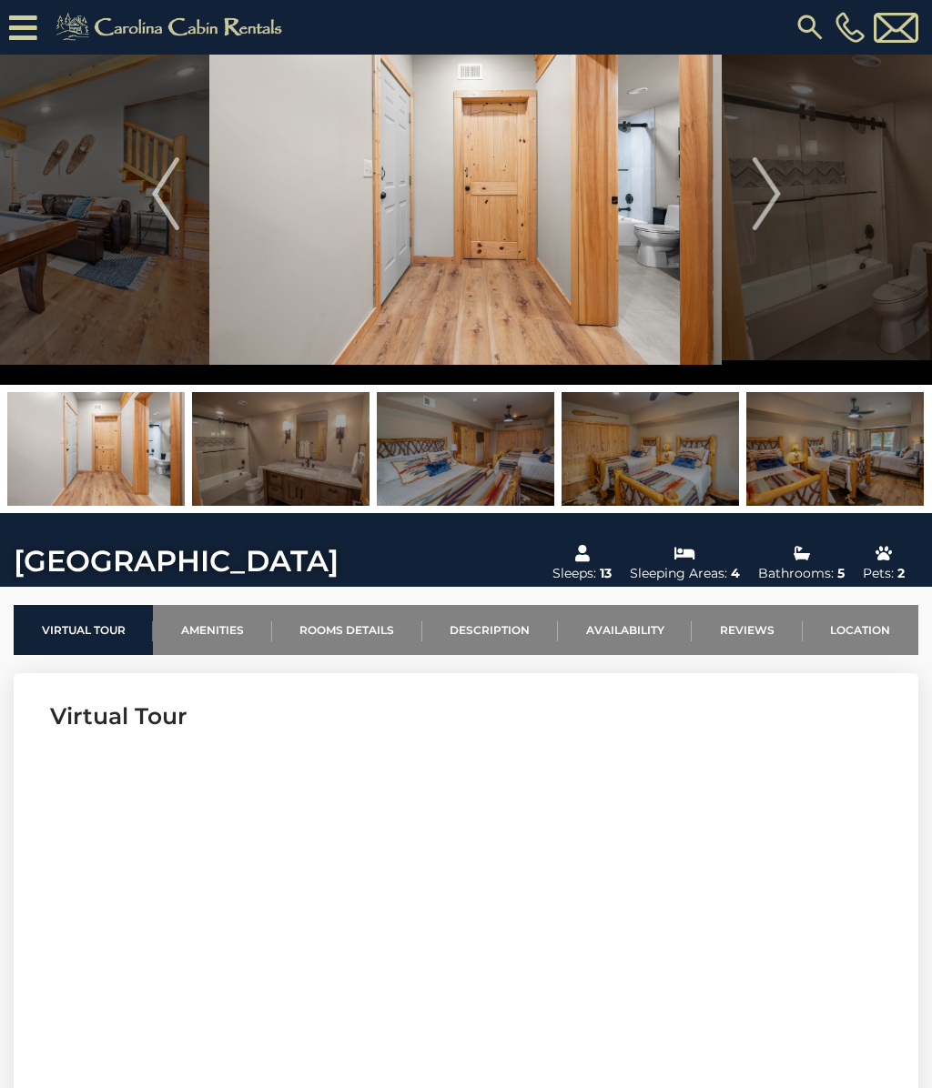
click at [784, 186] on button "Next" at bounding box center [766, 194] width 88 height 382
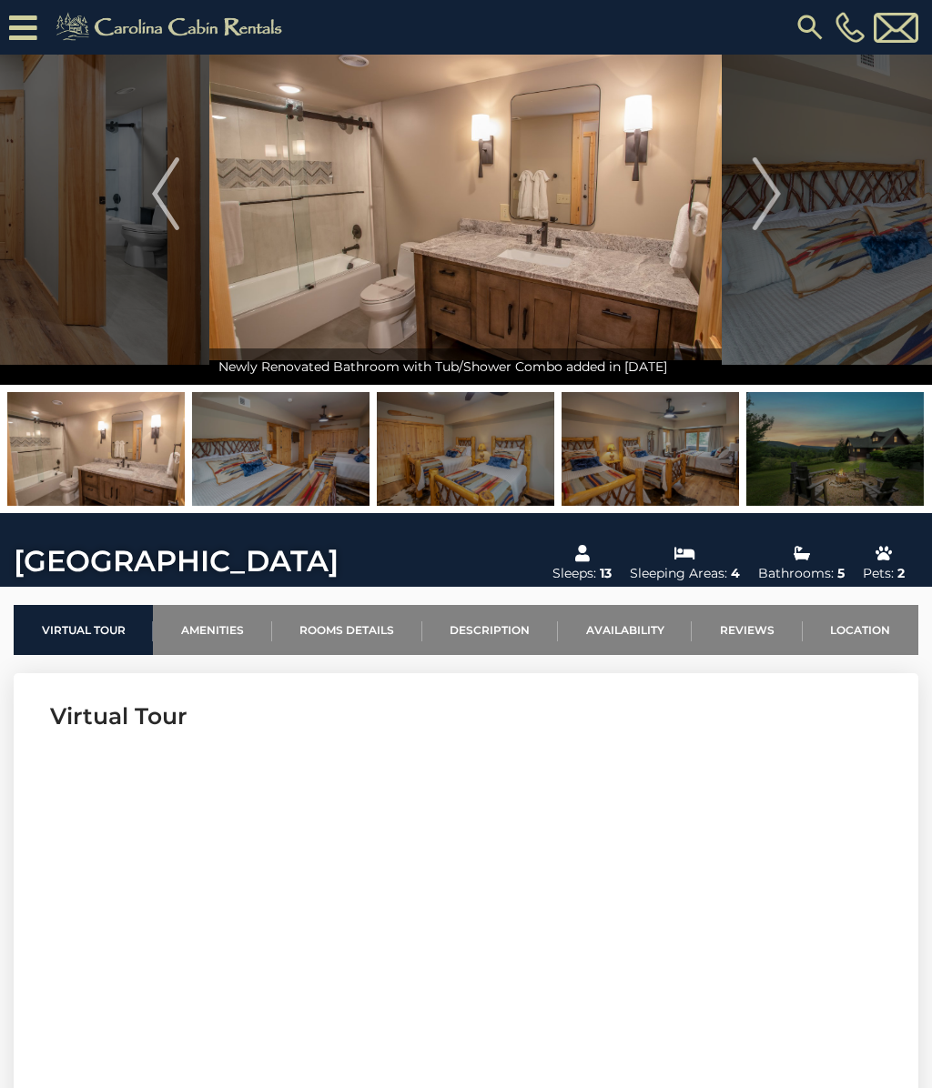
click at [775, 183] on img "Next" at bounding box center [765, 193] width 27 height 73
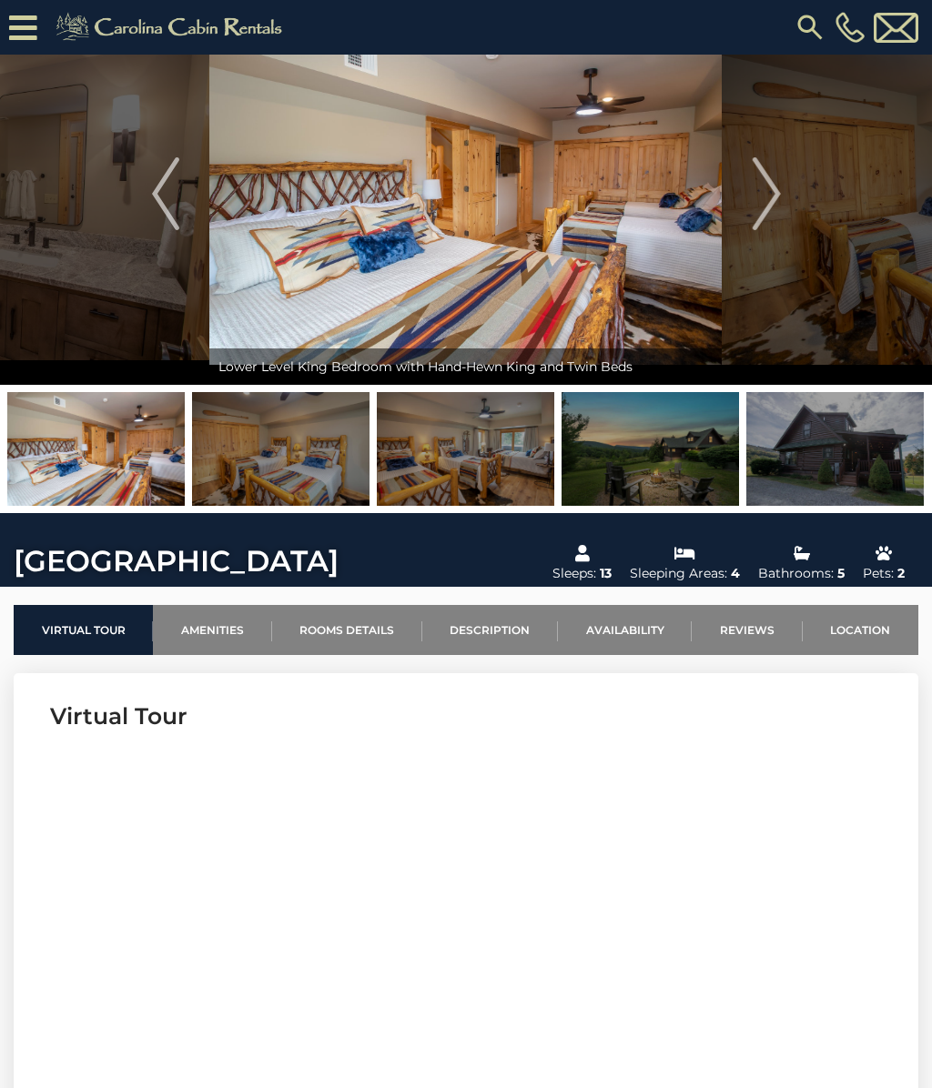
click at [789, 191] on button "Next" at bounding box center [766, 194] width 88 height 382
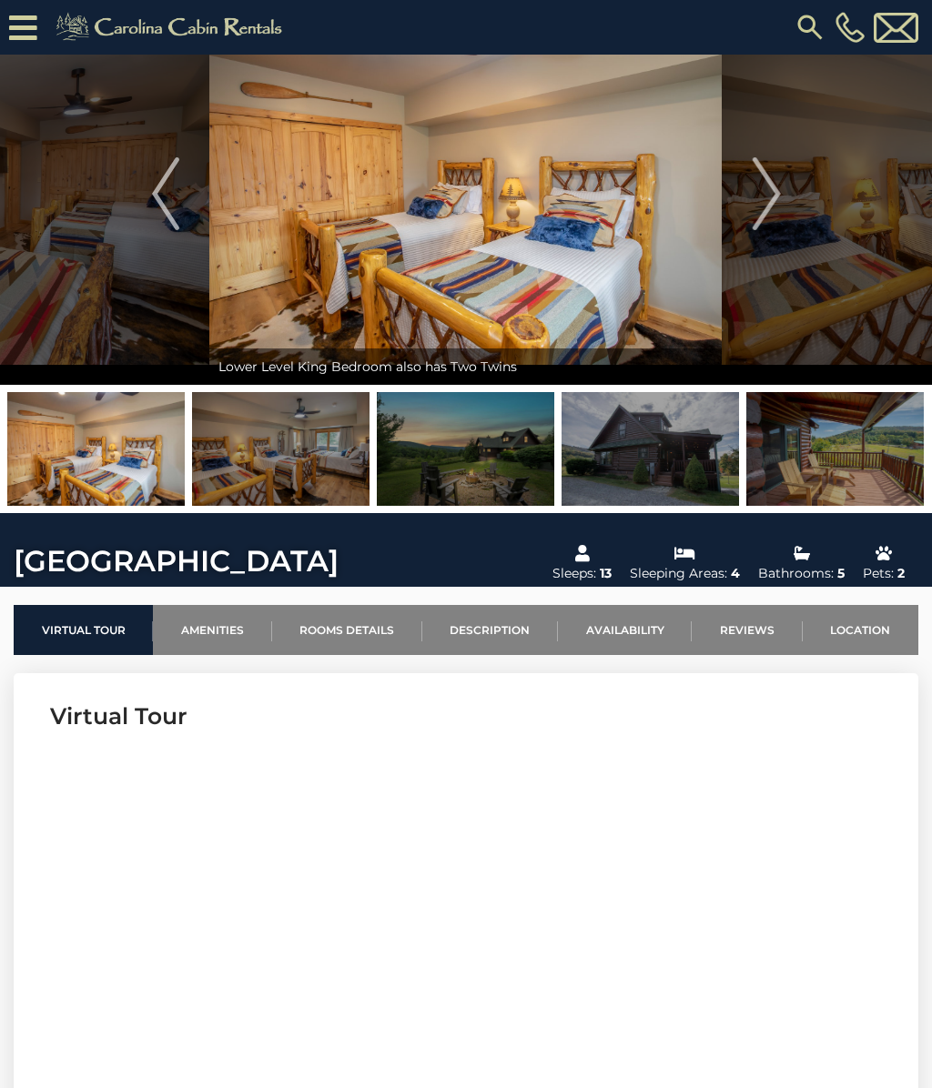
click at [783, 184] on button "Next" at bounding box center [766, 194] width 88 height 382
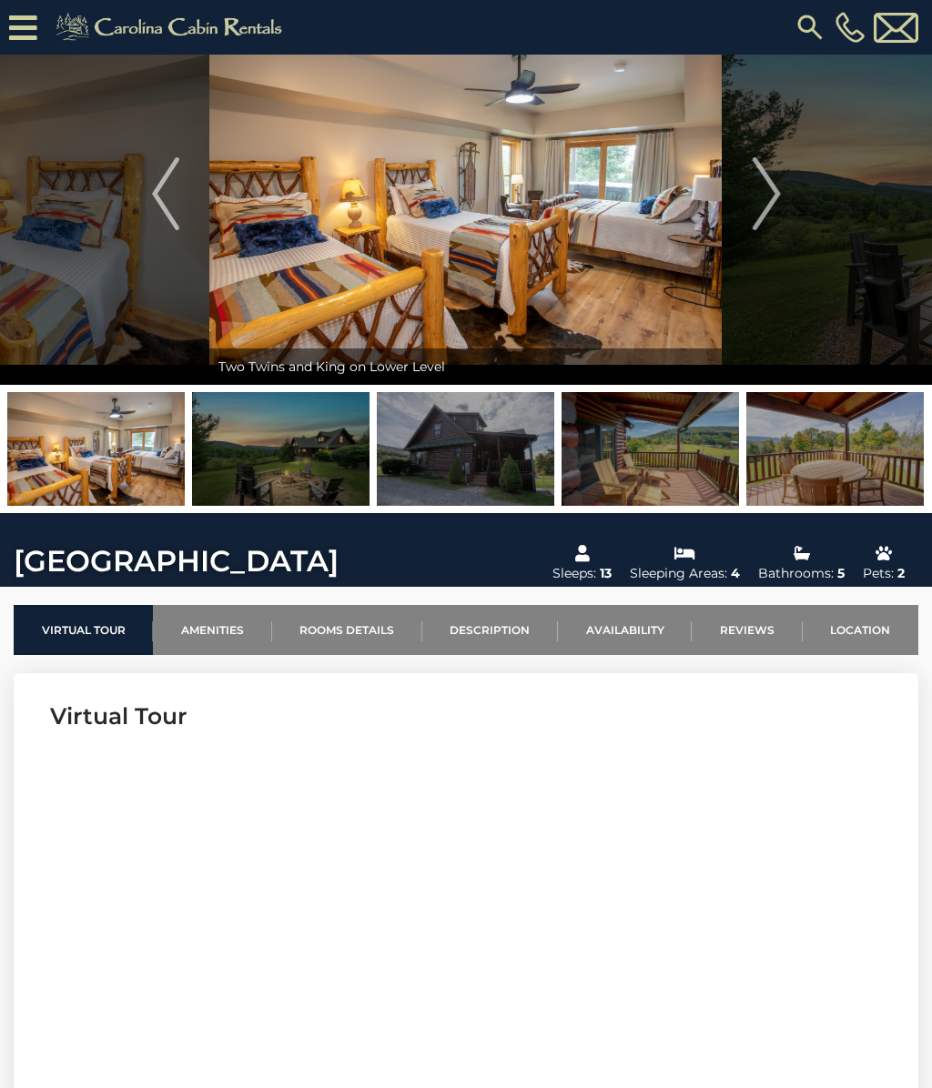
click at [777, 187] on img "Next" at bounding box center [765, 193] width 27 height 73
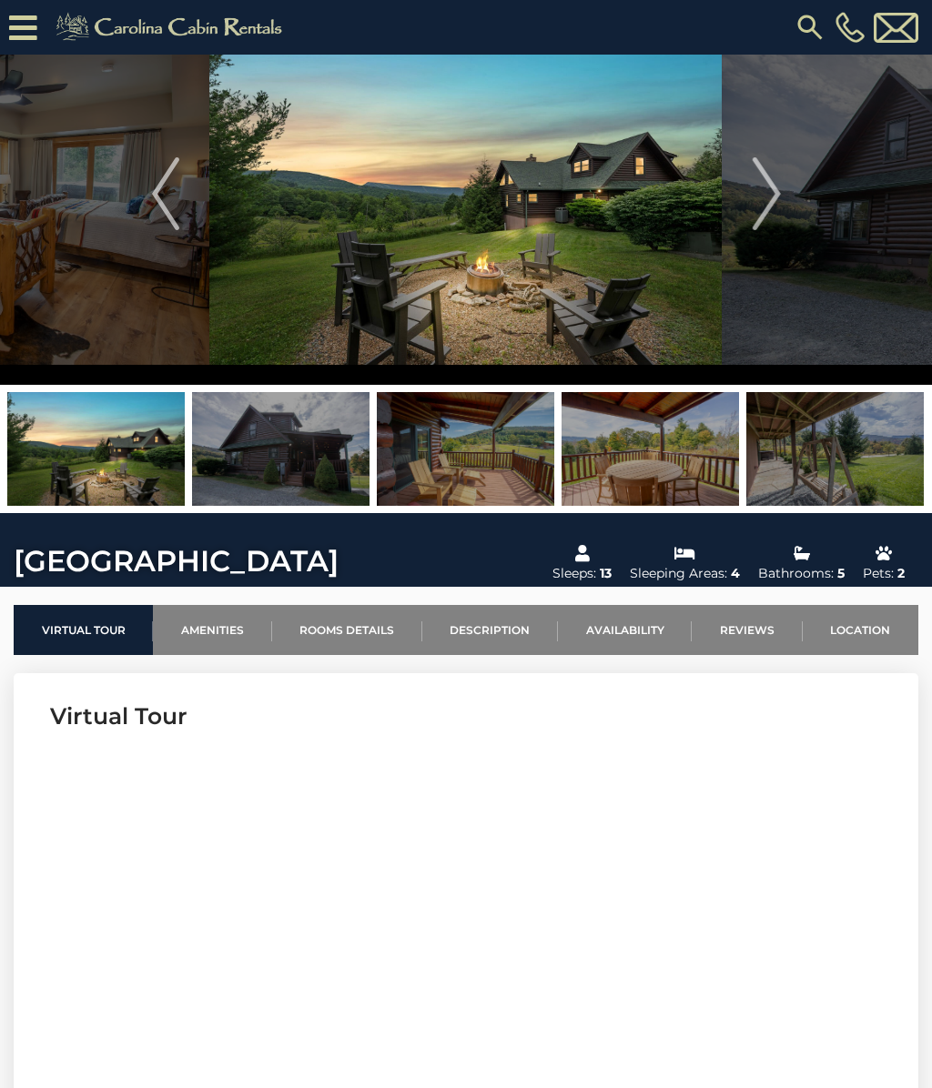
click at [775, 194] on img "Next" at bounding box center [765, 193] width 27 height 73
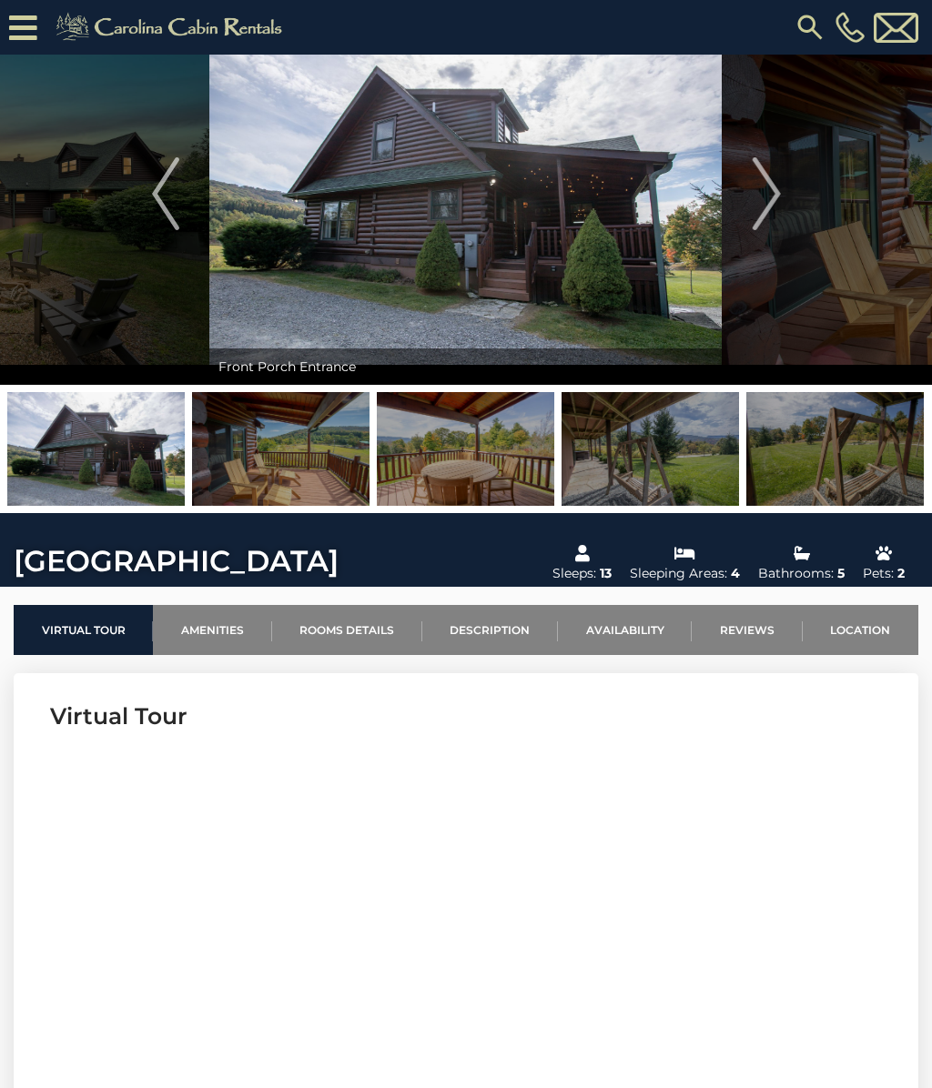
click at [787, 189] on button "Next" at bounding box center [766, 194] width 88 height 382
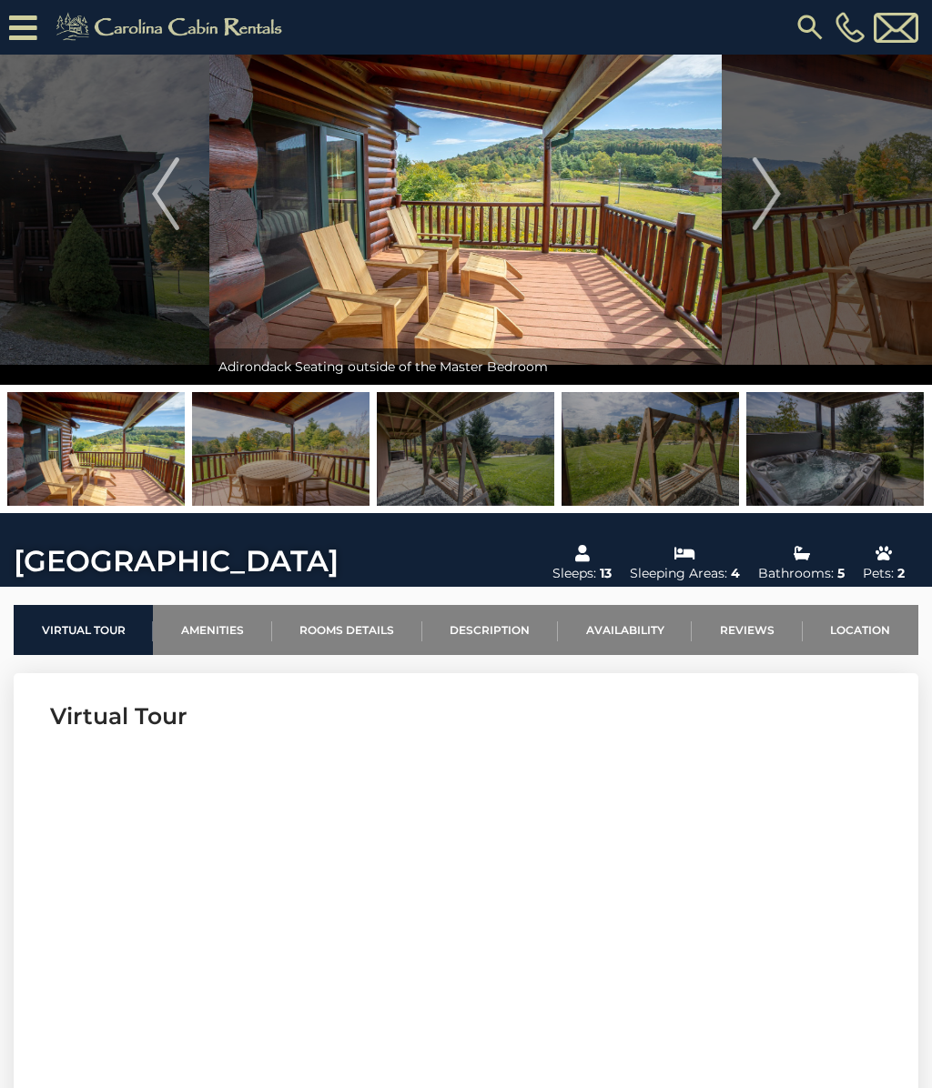
scroll to position [87, 0]
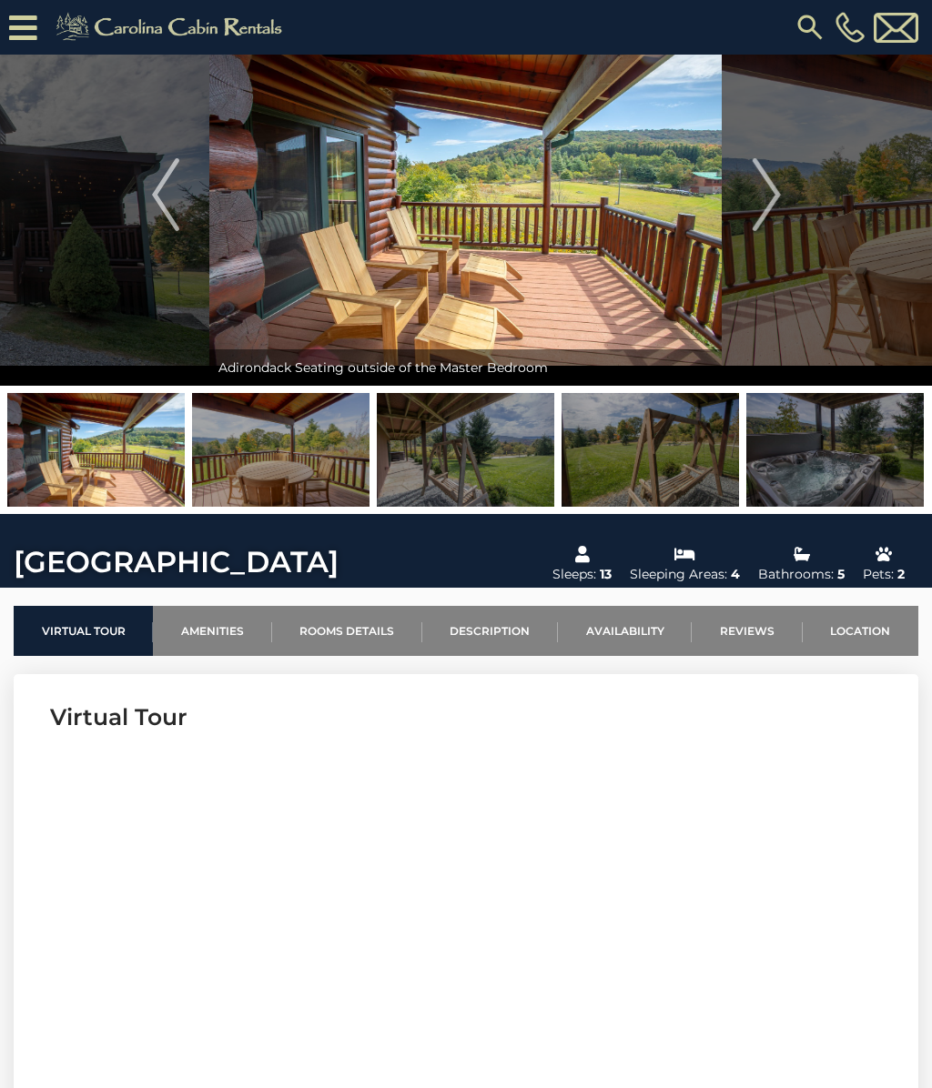
click at [782, 183] on button "Next" at bounding box center [766, 195] width 88 height 382
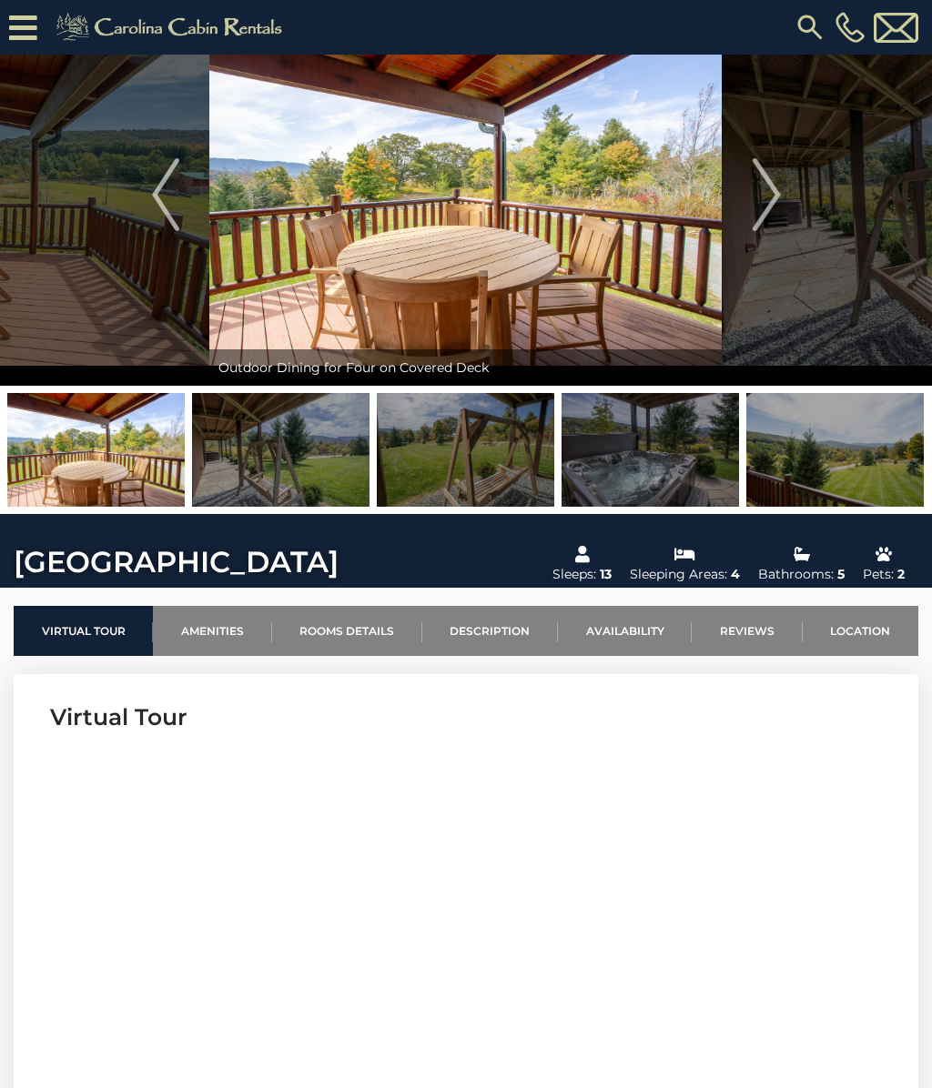
click at [782, 184] on button "Next" at bounding box center [766, 195] width 88 height 382
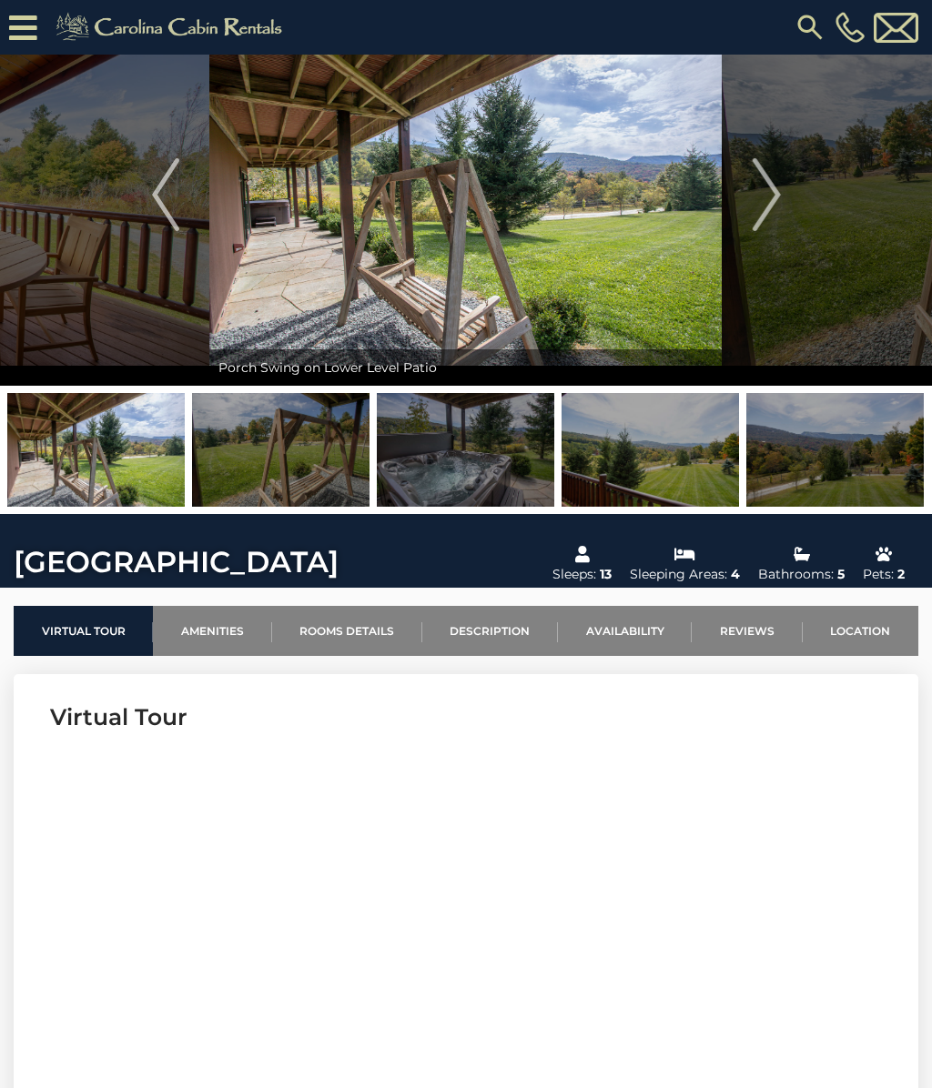
click at [774, 187] on img "Next" at bounding box center [765, 194] width 27 height 73
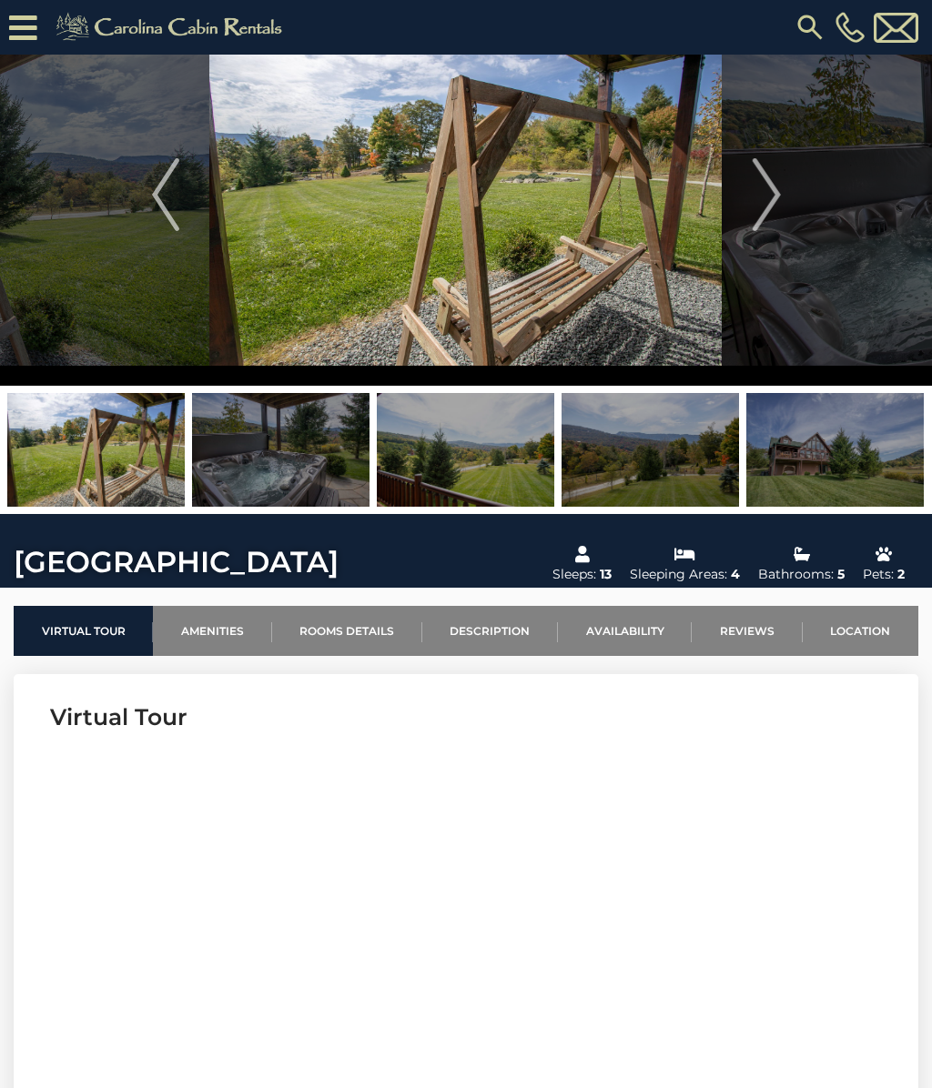
click at [772, 179] on img "Next" at bounding box center [765, 194] width 27 height 73
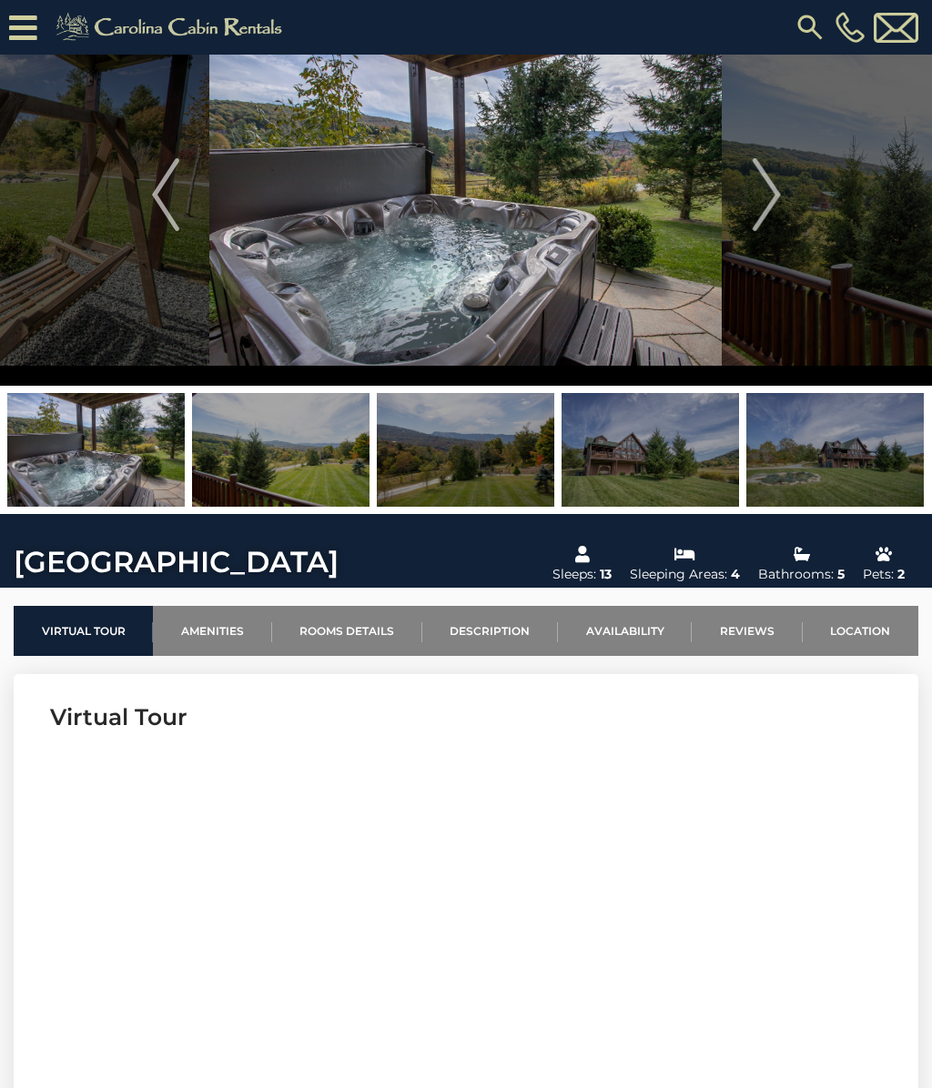
click at [777, 196] on img "Next" at bounding box center [765, 194] width 27 height 73
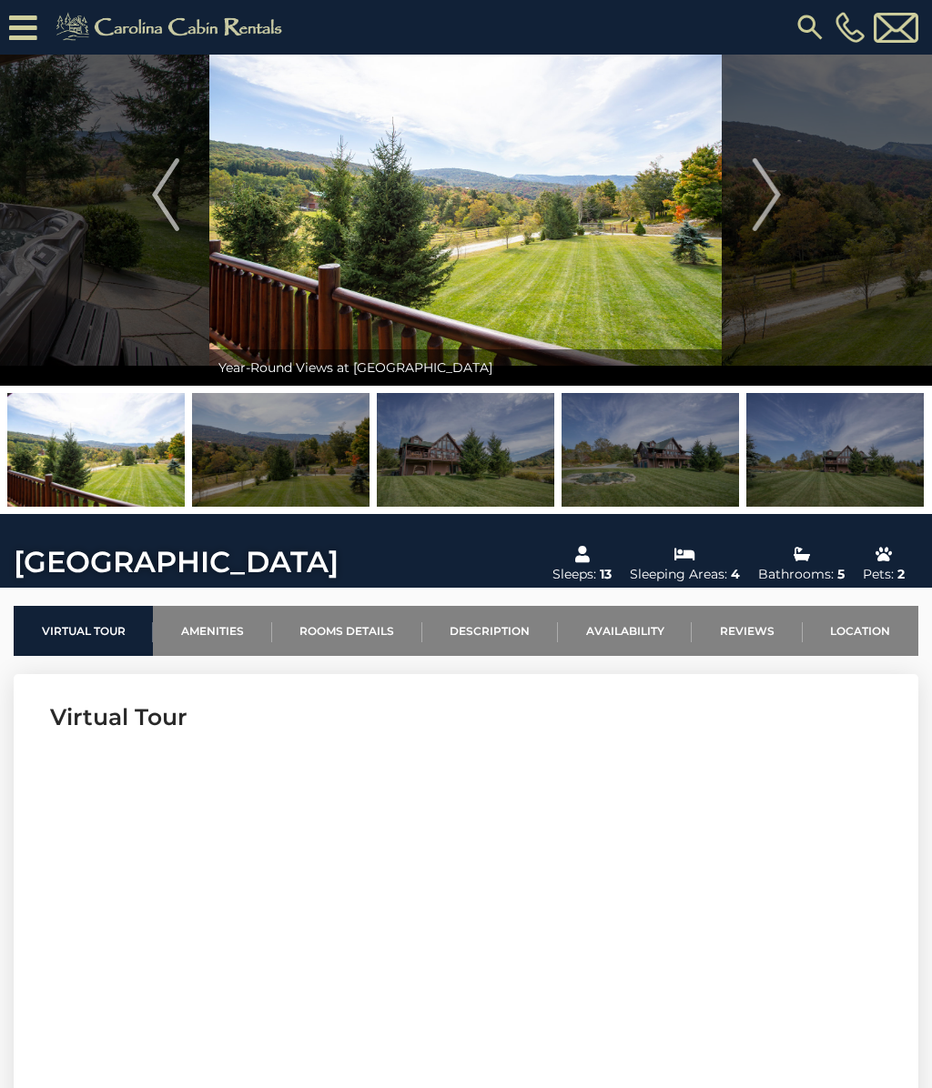
click at [314, 1087] on section "Virtual Tour" at bounding box center [466, 951] width 904 height 555
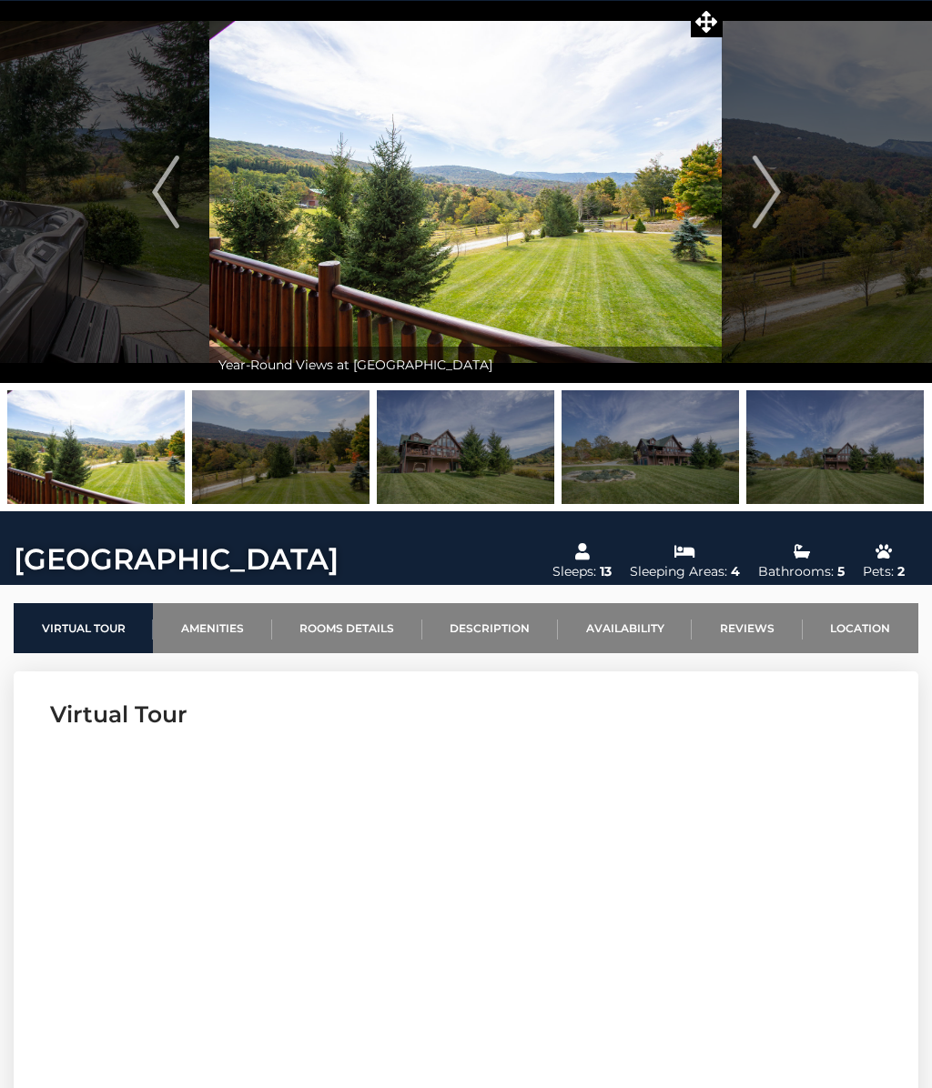
scroll to position [48, 0]
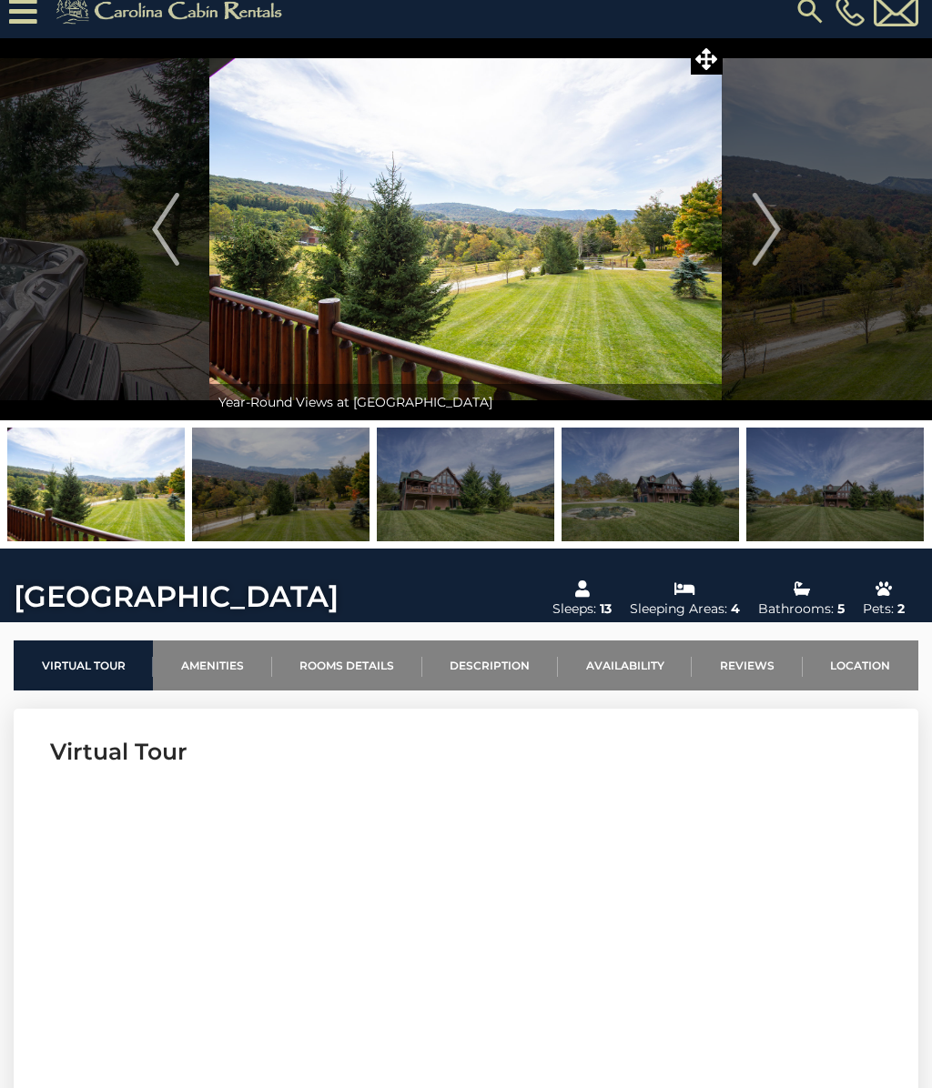
click at [775, 220] on img "Next" at bounding box center [765, 230] width 27 height 73
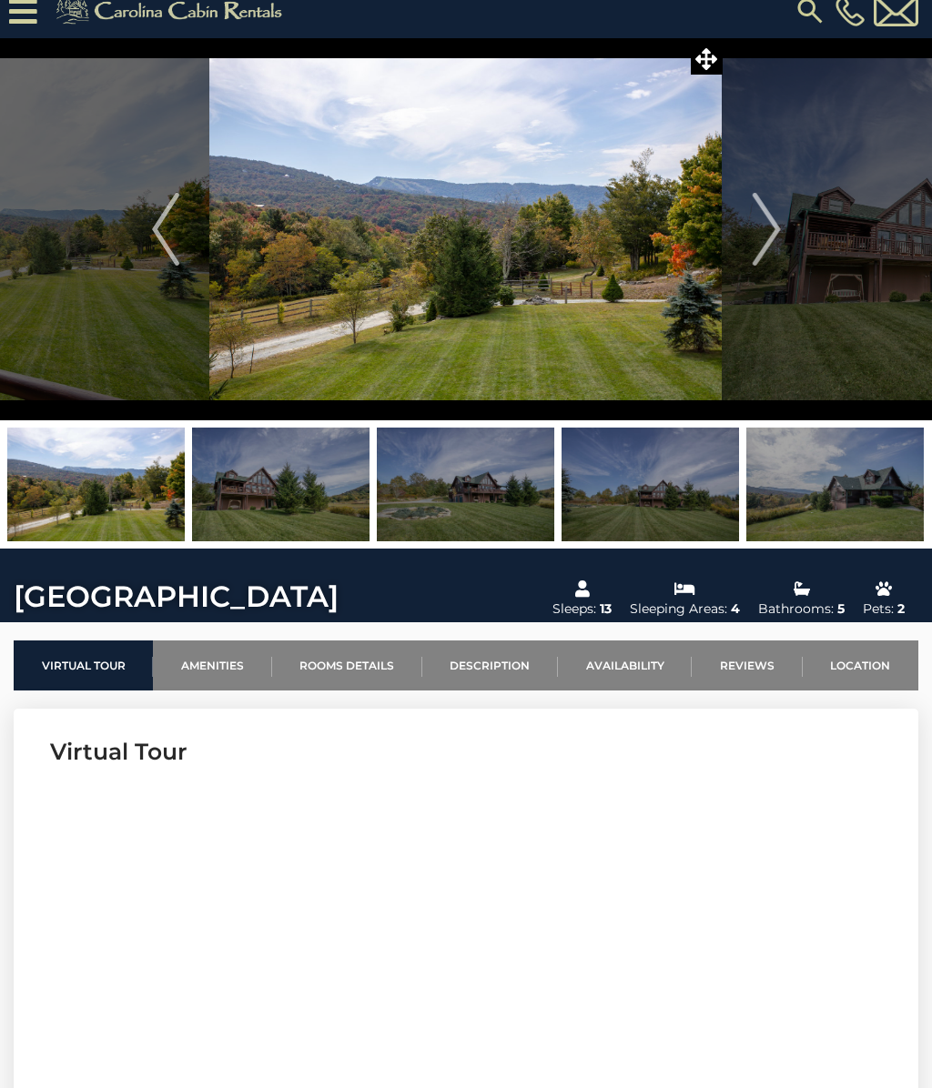
scroll to position [16, 0]
click at [685, 46] on img at bounding box center [465, 229] width 512 height 382
click at [692, 45] on span at bounding box center [707, 59] width 32 height 32
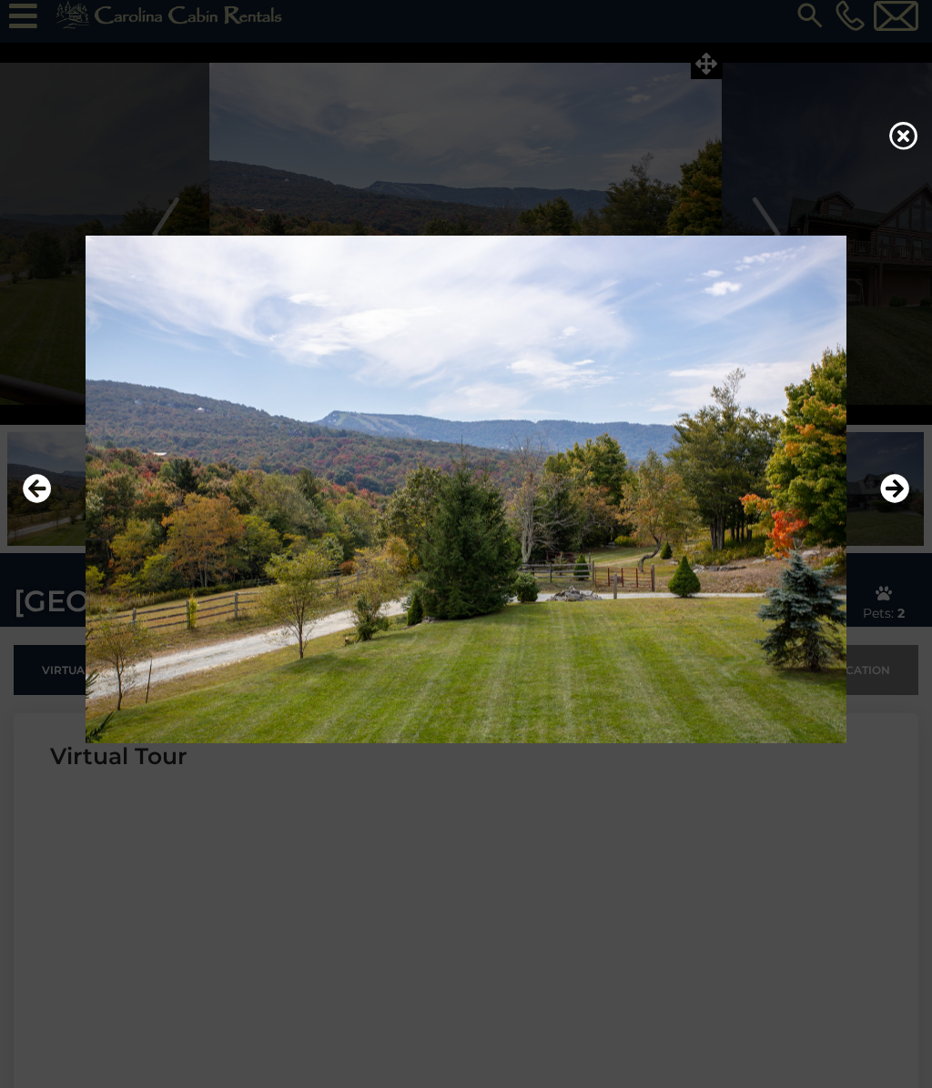
scroll to position [0, 0]
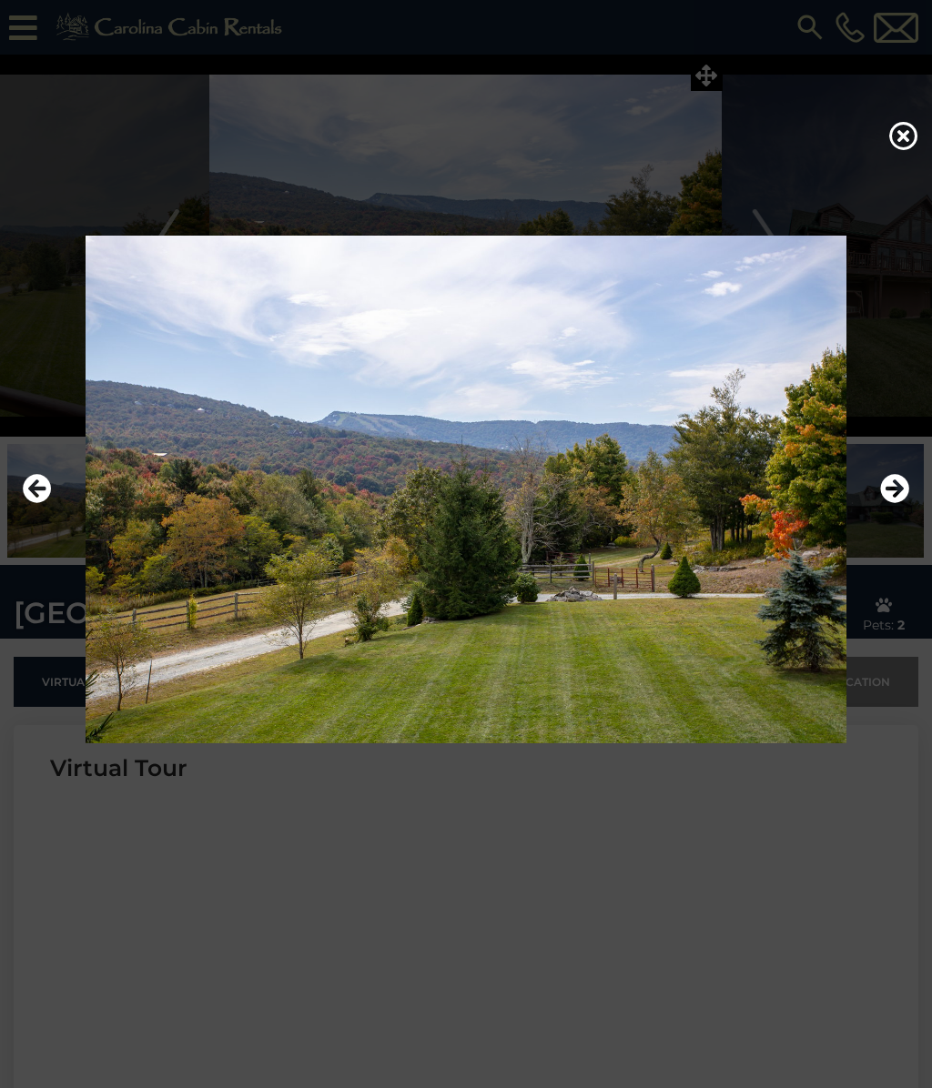
click at [931, 483] on div at bounding box center [466, 489] width 932 height 653
click at [882, 503] on icon "Next" at bounding box center [894, 488] width 29 height 29
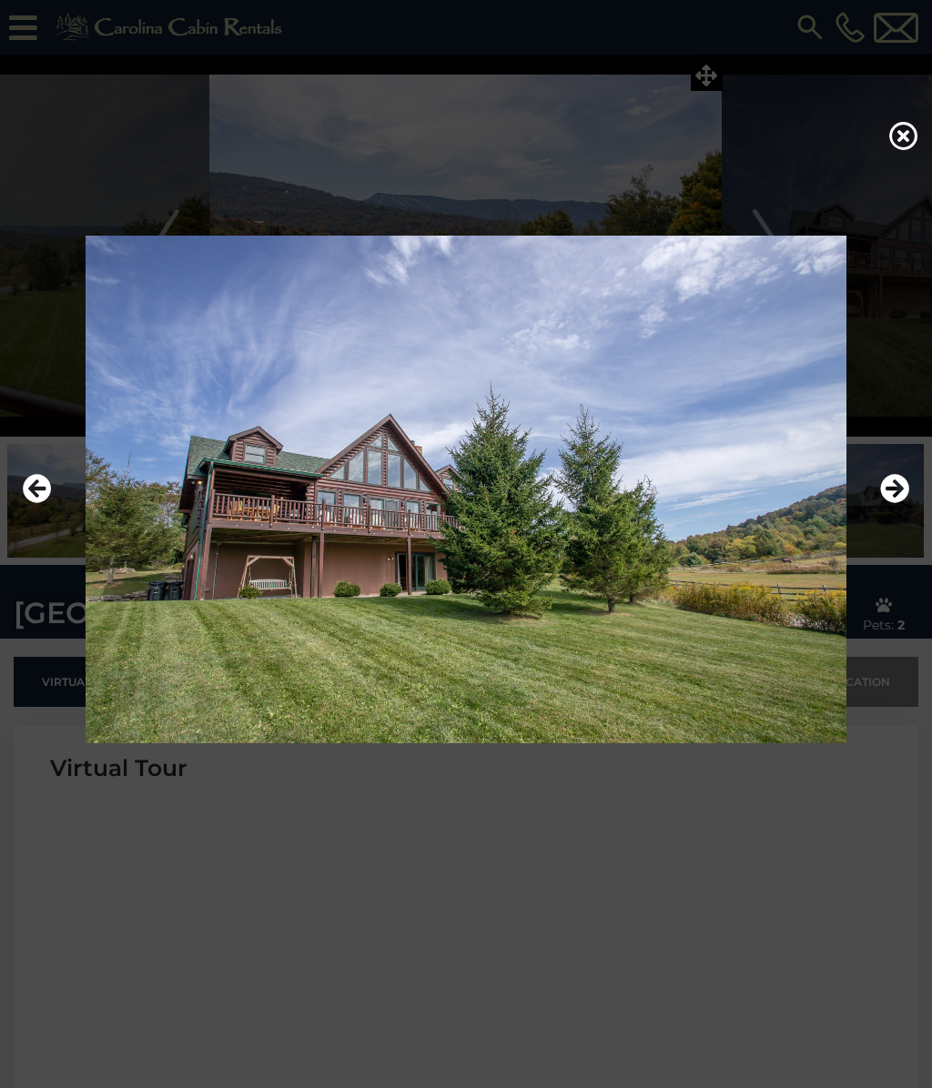
click at [887, 520] on img at bounding box center [465, 490] width 895 height 508
click at [878, 538] on img at bounding box center [465, 490] width 895 height 508
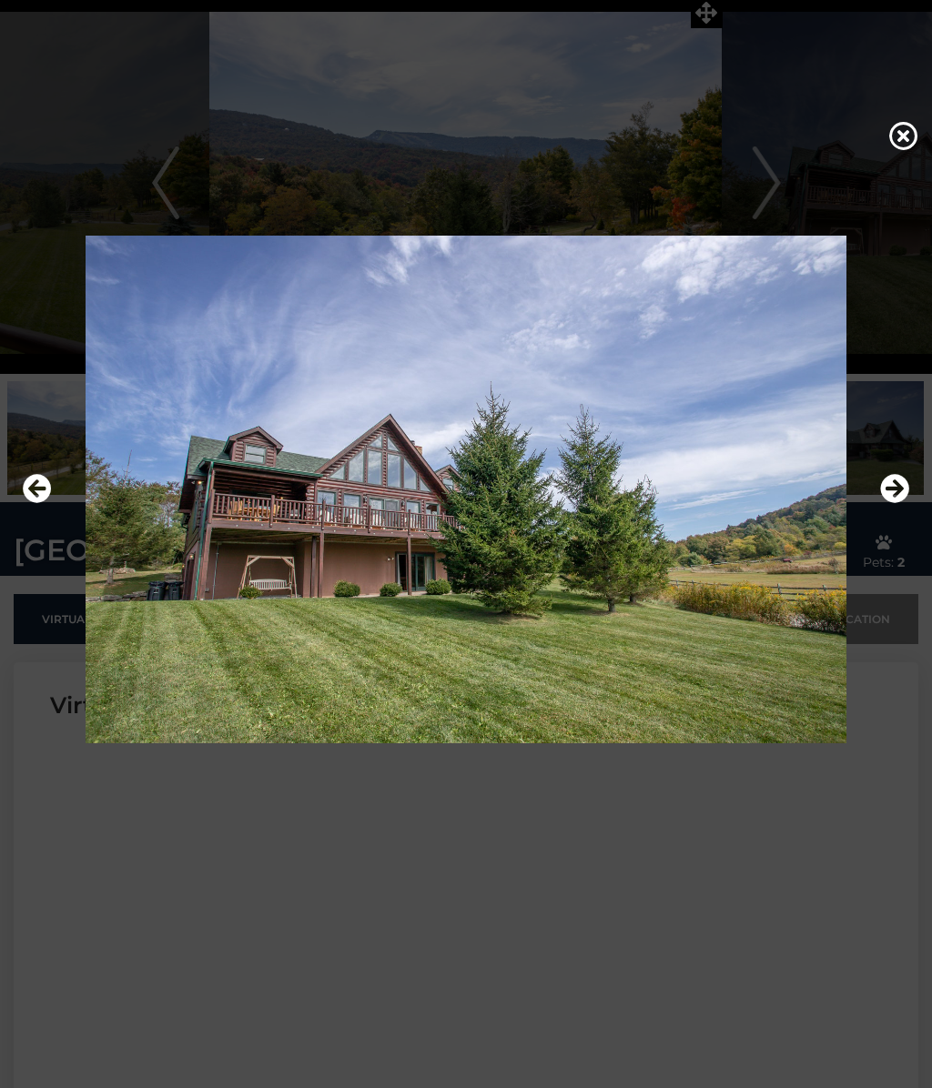
scroll to position [66, 0]
